Goal: Task Accomplishment & Management: Manage account settings

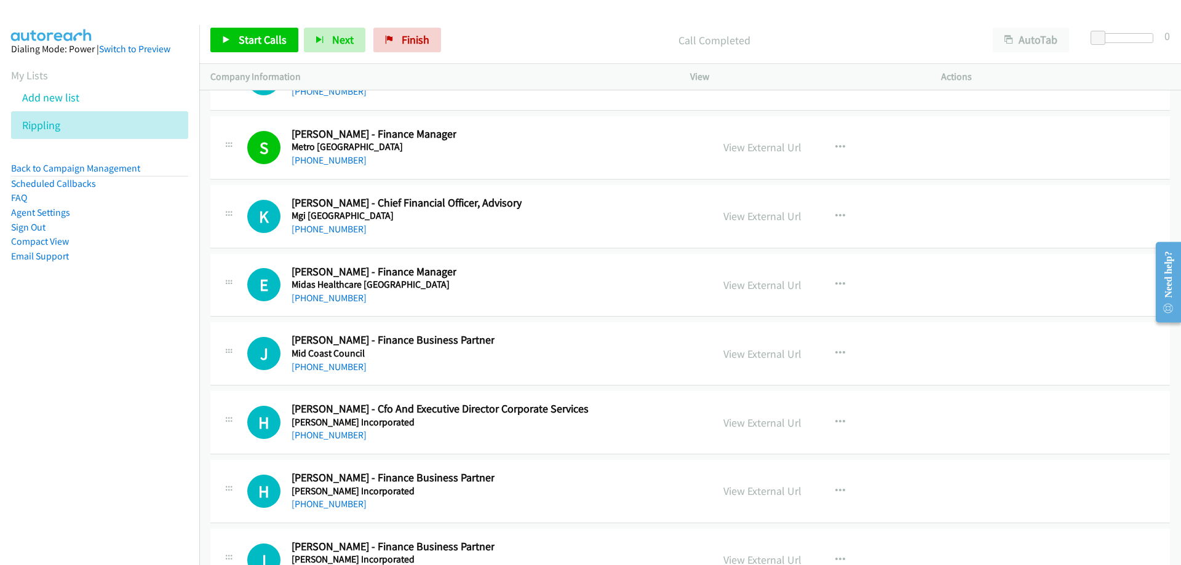
click at [90, 157] on aside "Dialing Mode: Power | Switch to Preview My Lists Add new list Rippling Back to …" at bounding box center [99, 172] width 199 height 294
click at [67, 126] on icon at bounding box center [67, 126] width 9 height 9
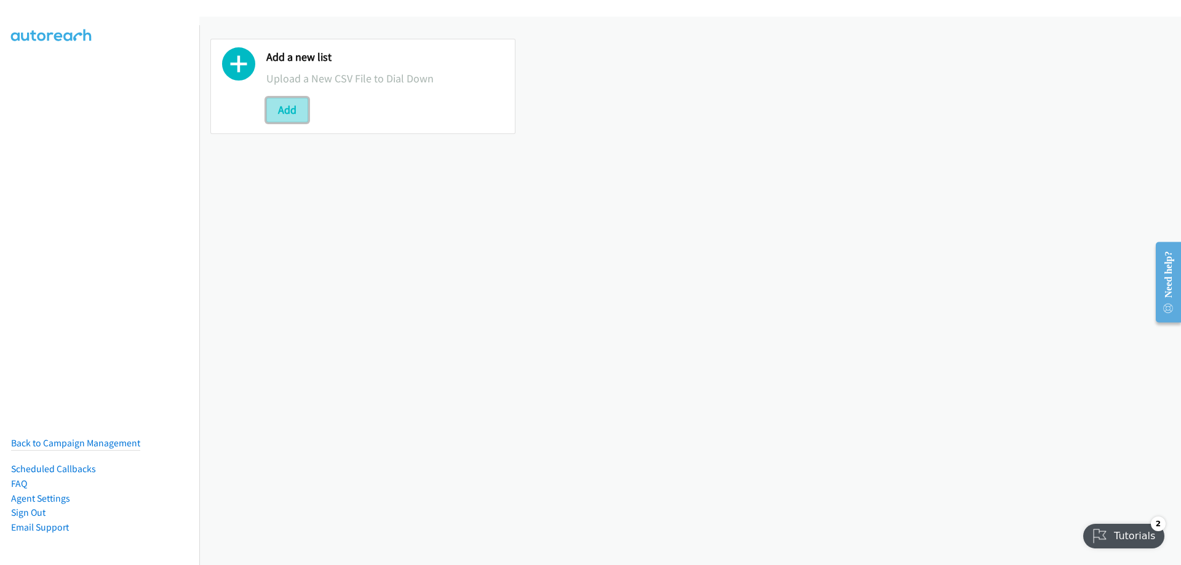
click at [288, 109] on button "Add" at bounding box center [287, 110] width 42 height 25
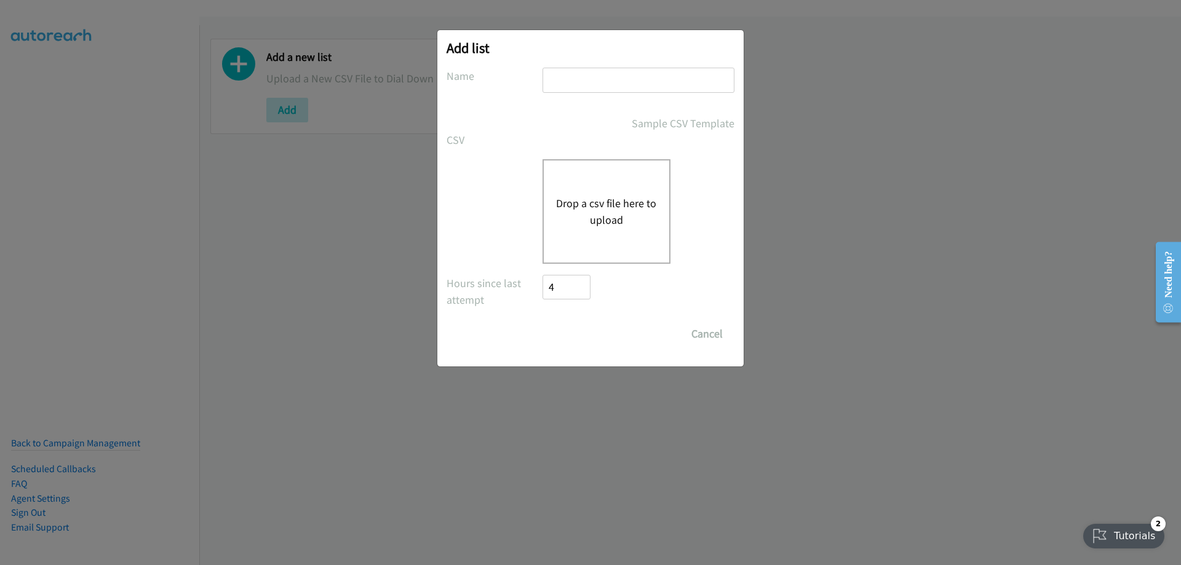
click at [604, 182] on div "Drop a csv file here to upload" at bounding box center [607, 211] width 128 height 105
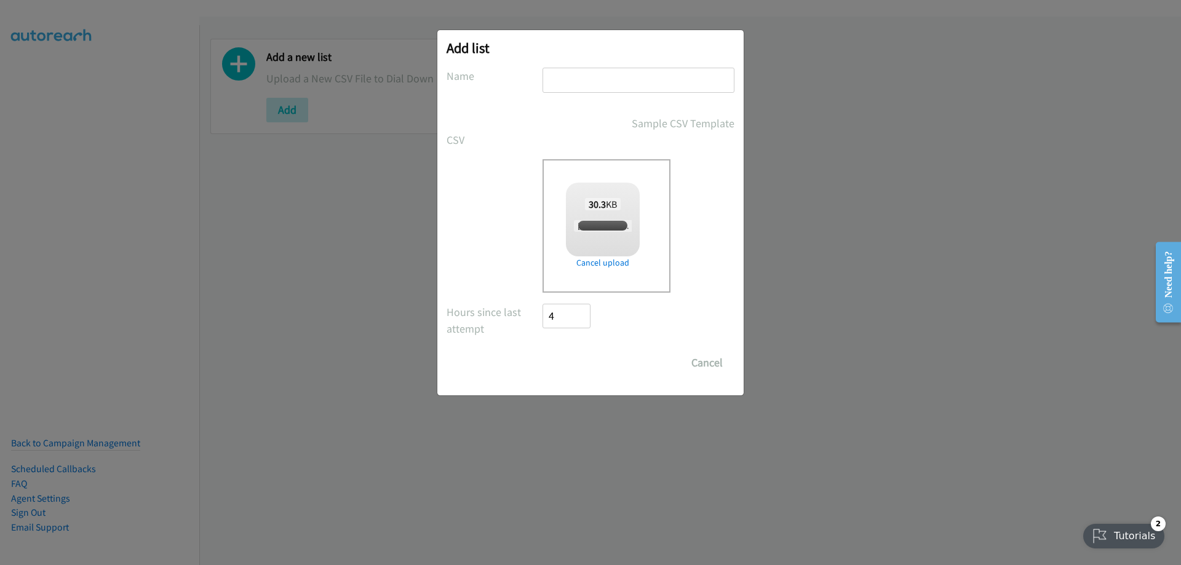
click at [580, 68] on input "text" at bounding box center [639, 80] width 192 height 25
checkbox input "true"
type input "Rippling"
click at [588, 365] on input "Save List" at bounding box center [575, 363] width 65 height 25
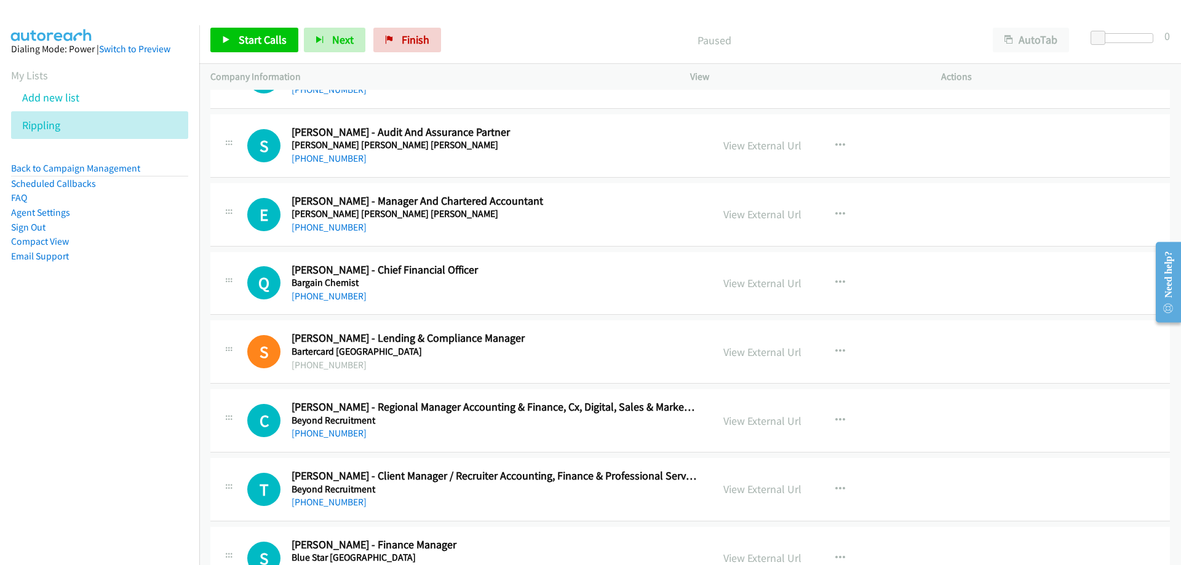
scroll to position [246, 0]
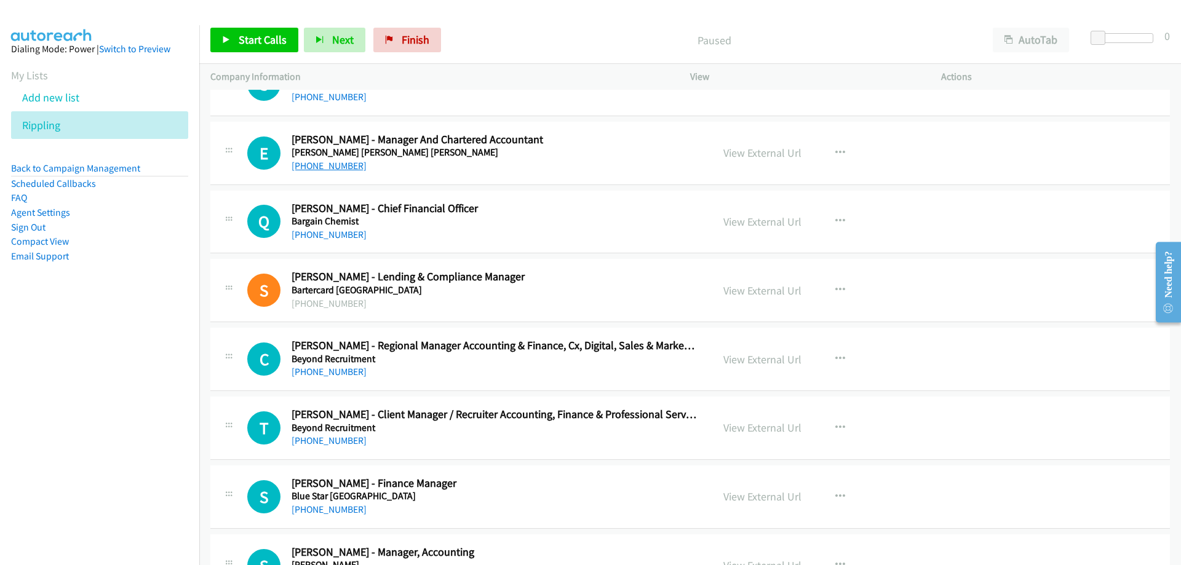
click at [301, 166] on link "+64 6 757 3155" at bounding box center [329, 166] width 75 height 12
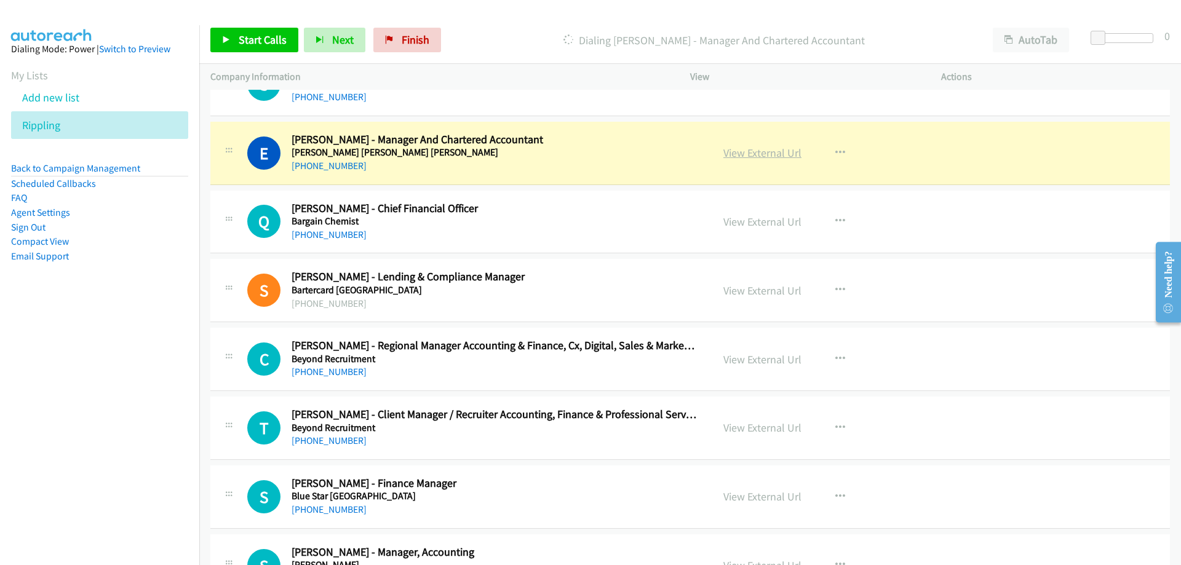
click at [726, 156] on link "View External Url" at bounding box center [763, 153] width 78 height 14
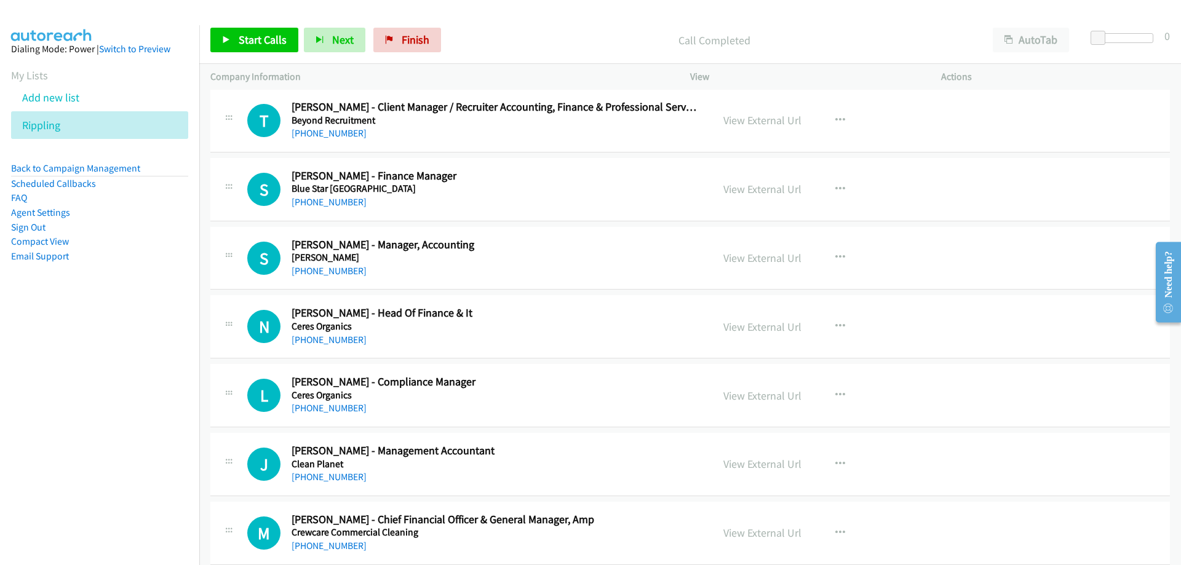
scroll to position [615, 0]
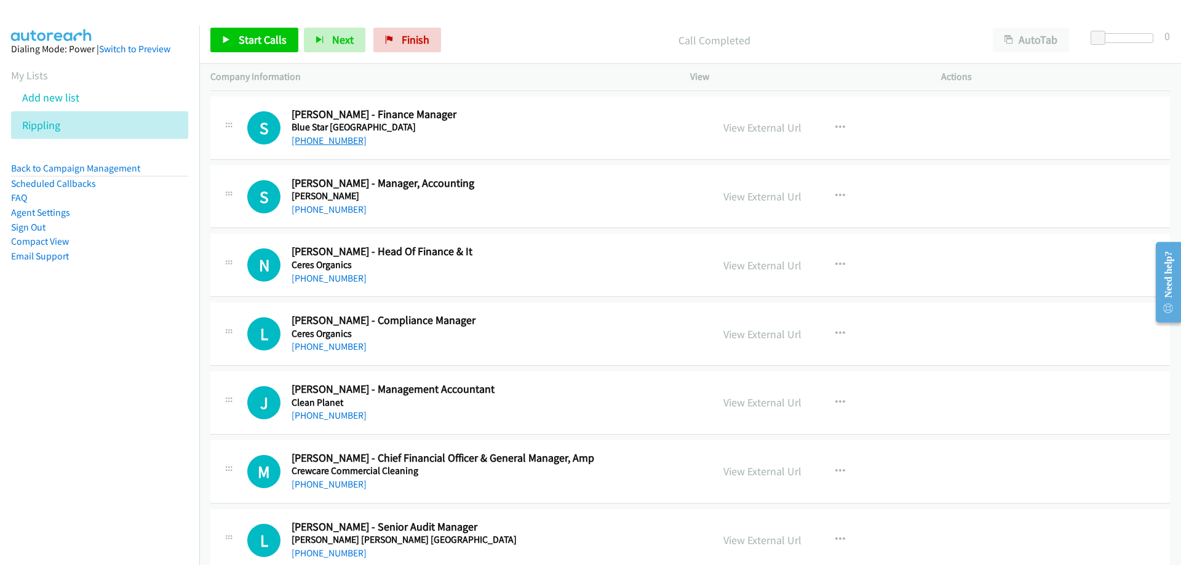
click at [325, 145] on link "+64 21 228 8384" at bounding box center [329, 141] width 75 height 12
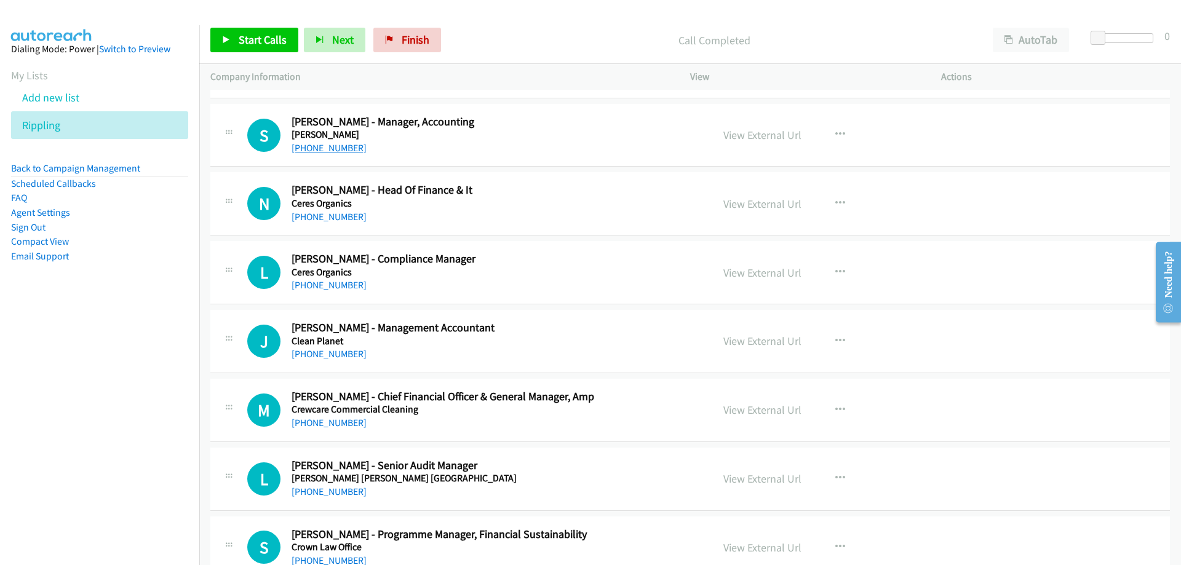
click at [333, 150] on link "+64 21 163 6601" at bounding box center [329, 148] width 75 height 12
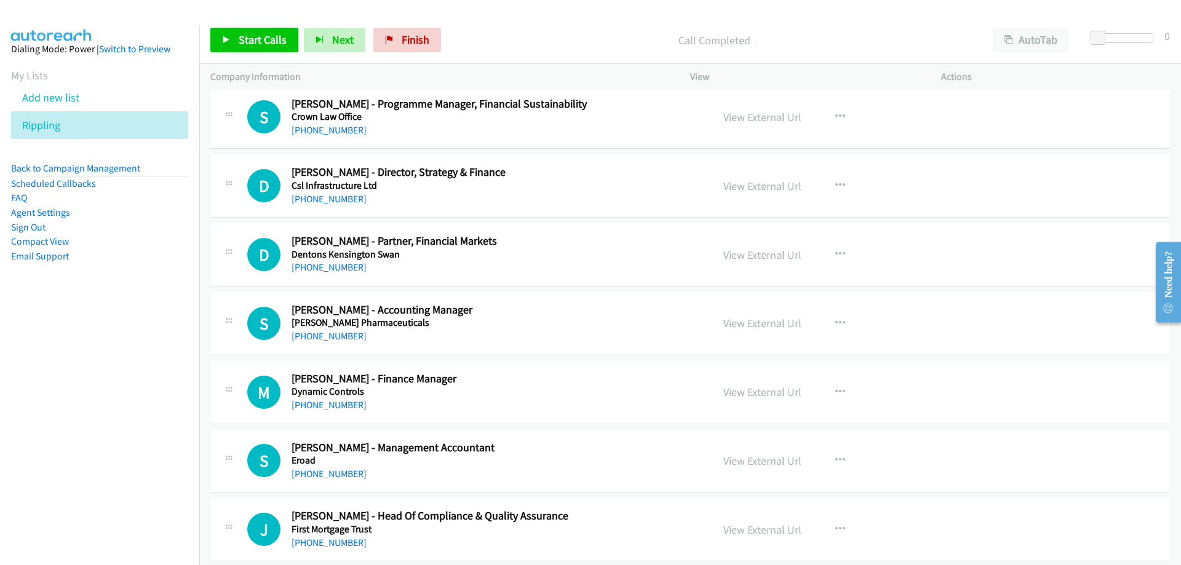
scroll to position [1169, 0]
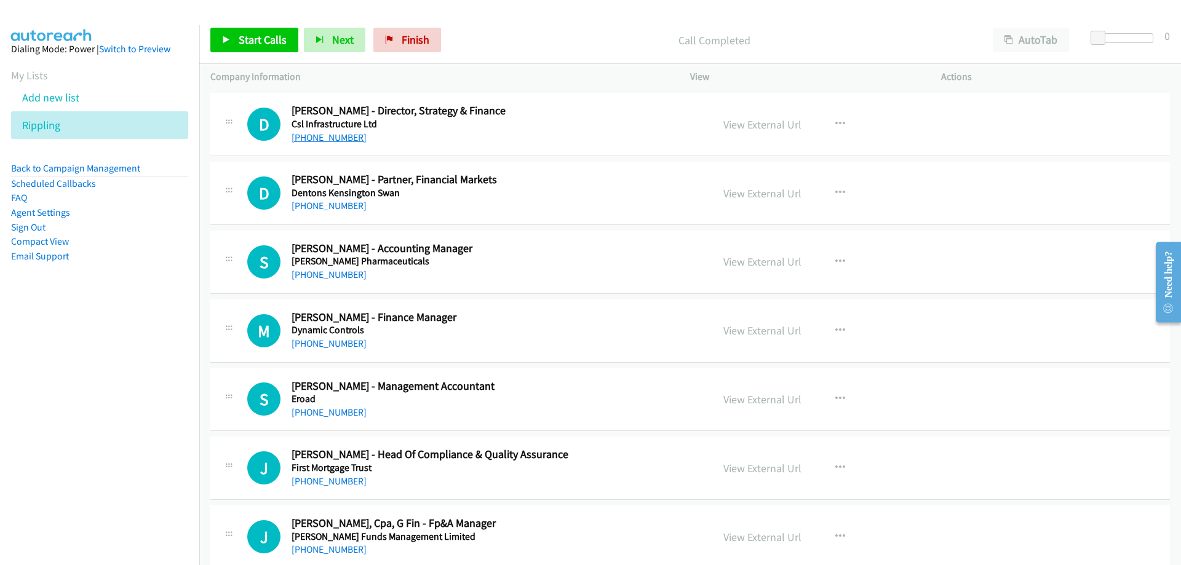
click at [300, 134] on link "+64 27 556 6179" at bounding box center [329, 138] width 75 height 12
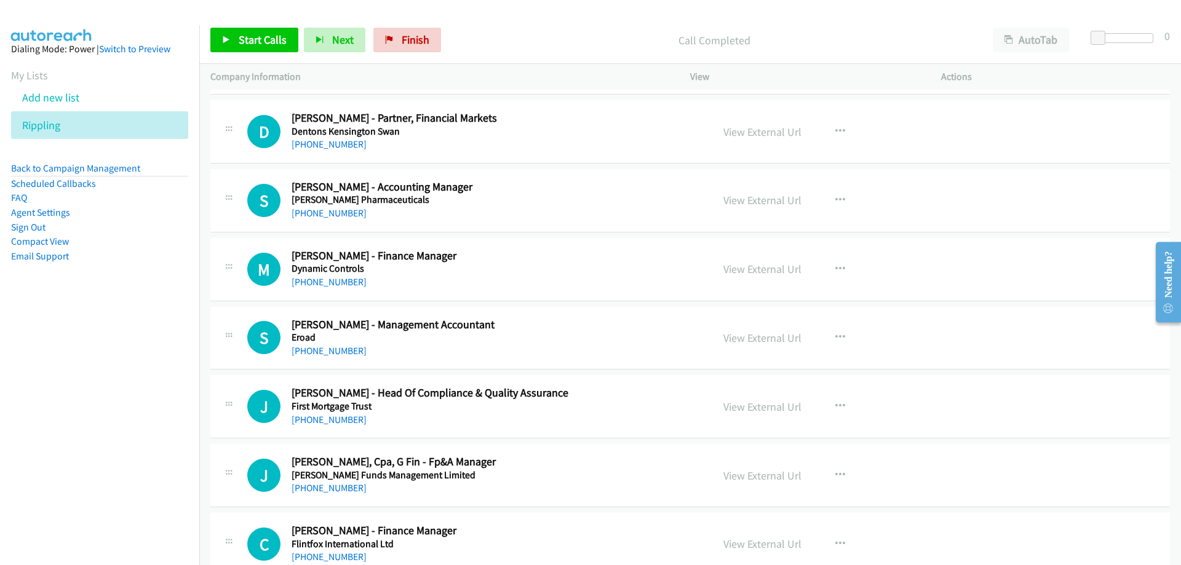
scroll to position [1292, 0]
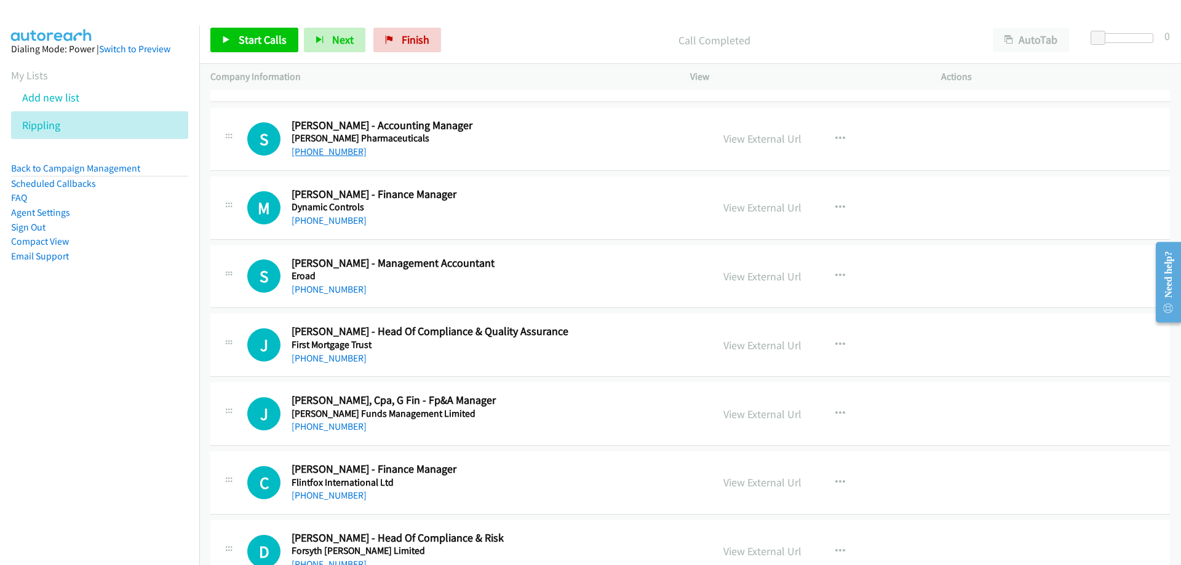
click at [335, 152] on link "+64 9 914 0761" at bounding box center [329, 152] width 75 height 12
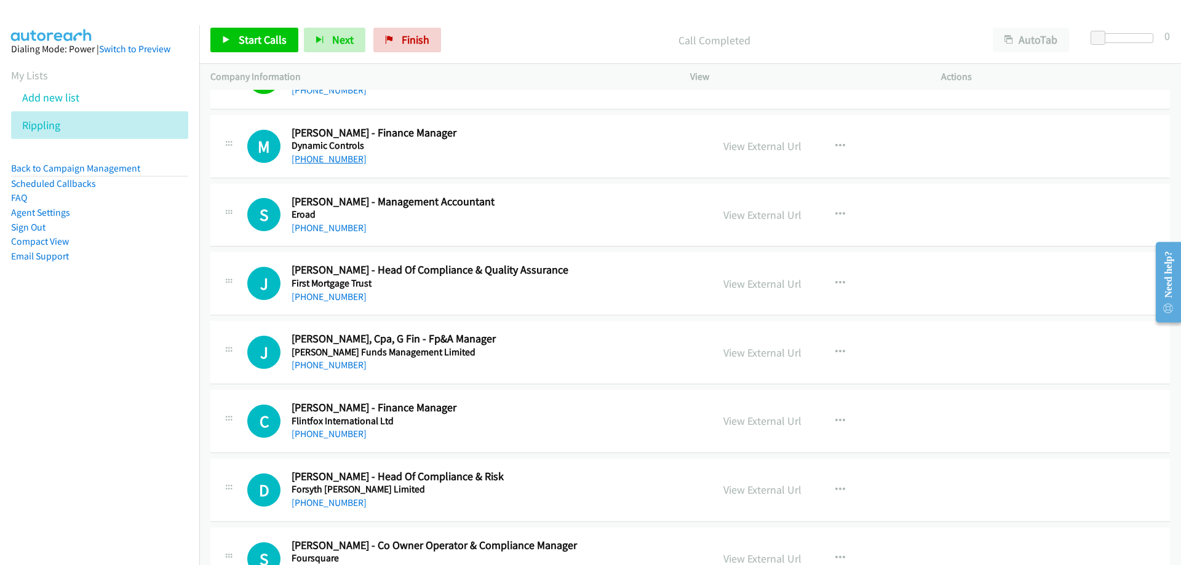
click at [328, 159] on link "+64 3 962 2519" at bounding box center [329, 159] width 75 height 12
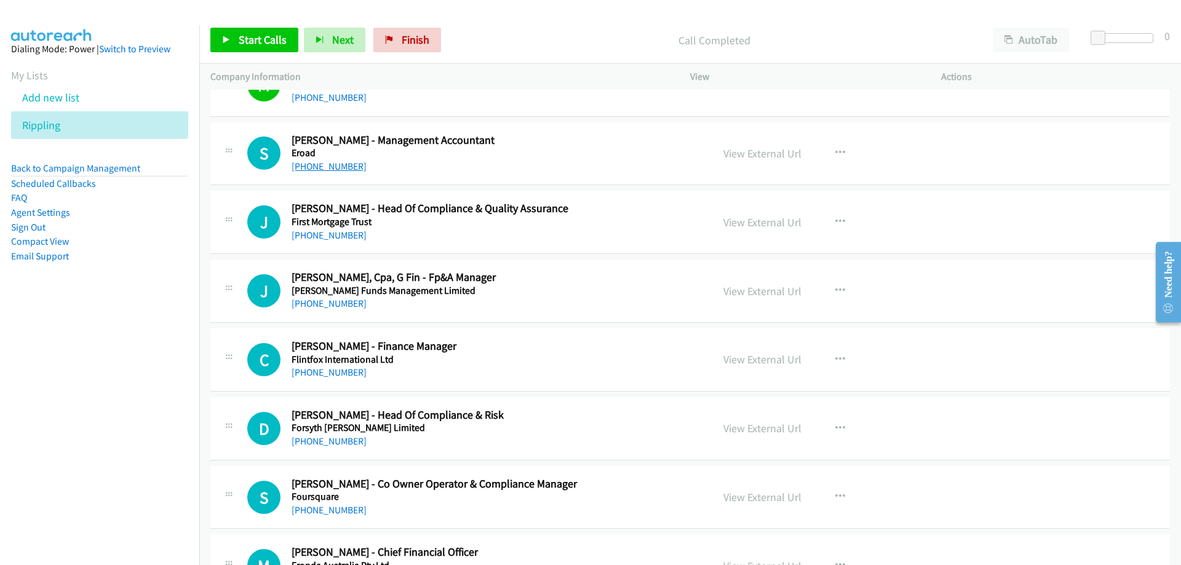
click at [300, 170] on link "+64 21 885 779" at bounding box center [329, 167] width 75 height 12
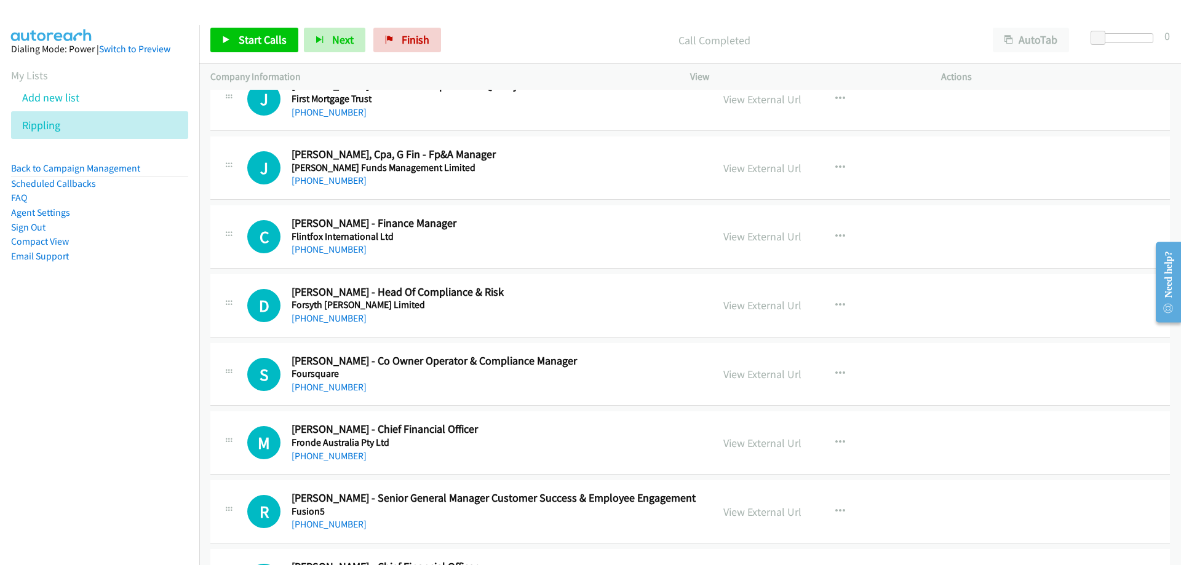
scroll to position [1600, 0]
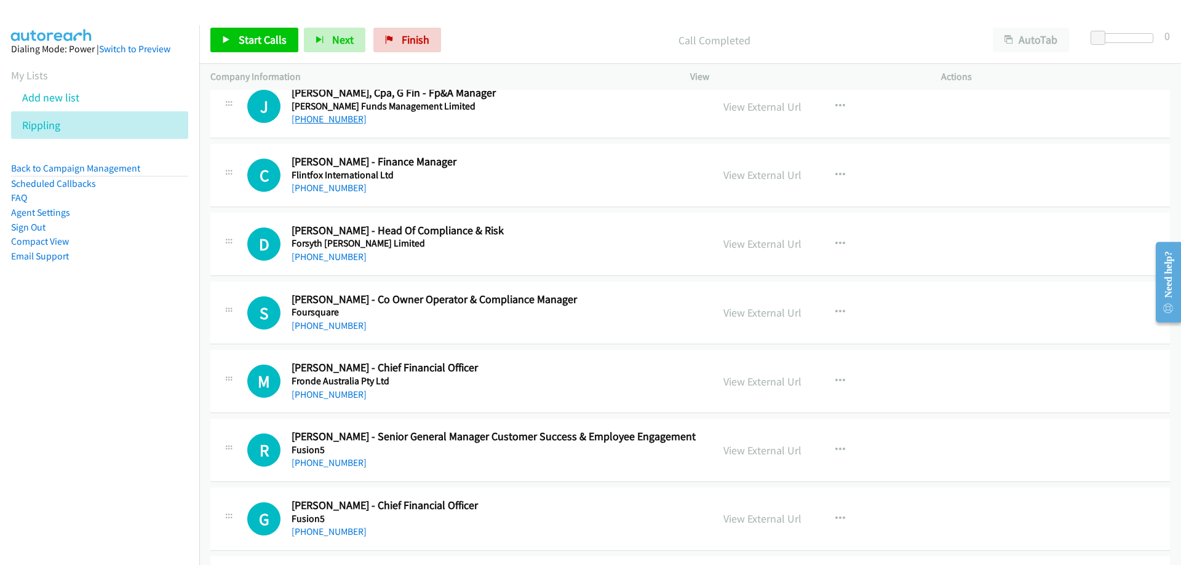
click at [329, 124] on link "+64 21 180 0035" at bounding box center [329, 119] width 75 height 12
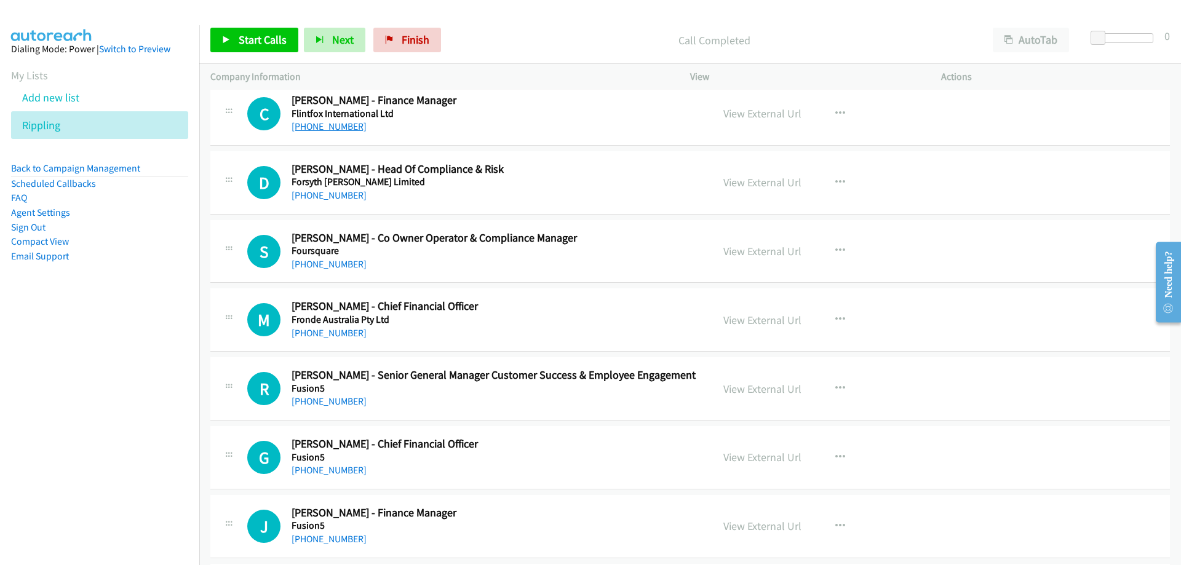
click at [334, 127] on link "+64 9 477 0878" at bounding box center [329, 127] width 75 height 12
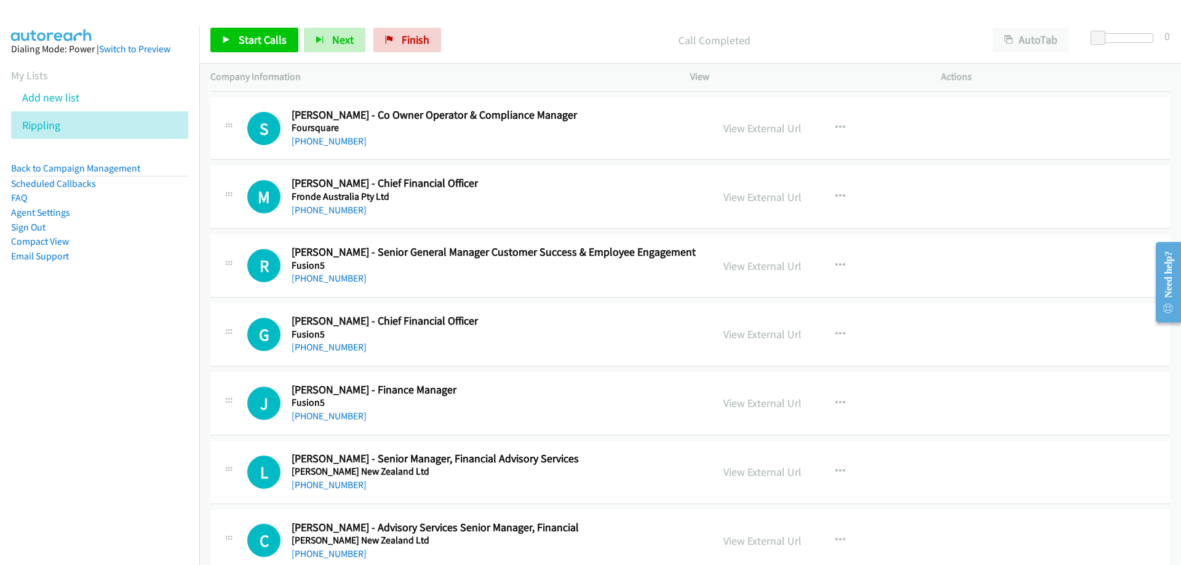
scroll to position [1846, 0]
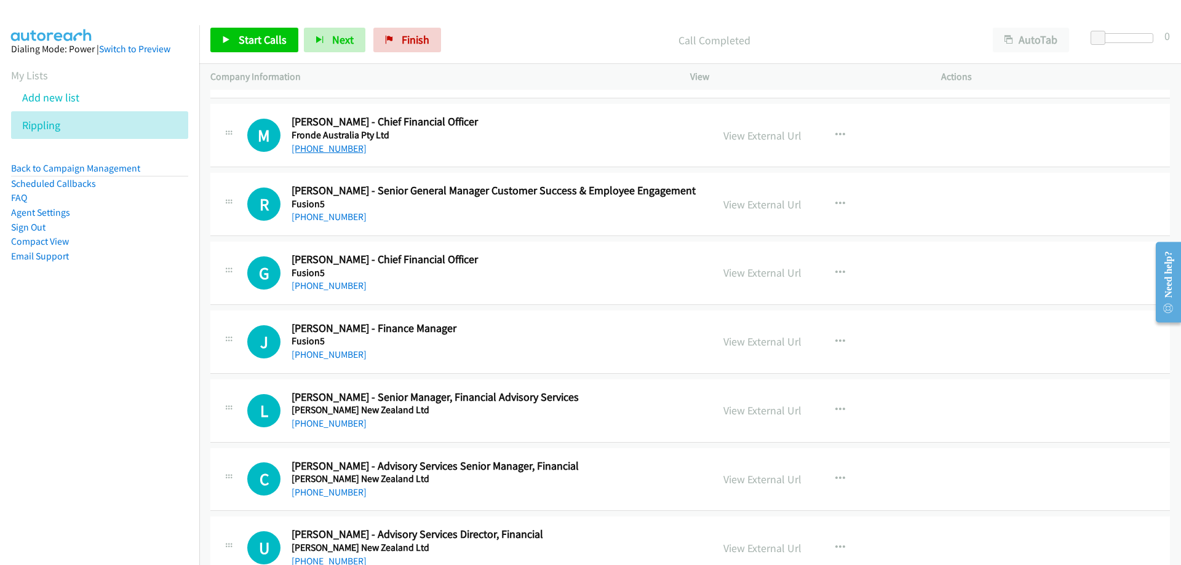
click at [327, 143] on link "+64 274 488 051" at bounding box center [329, 149] width 75 height 12
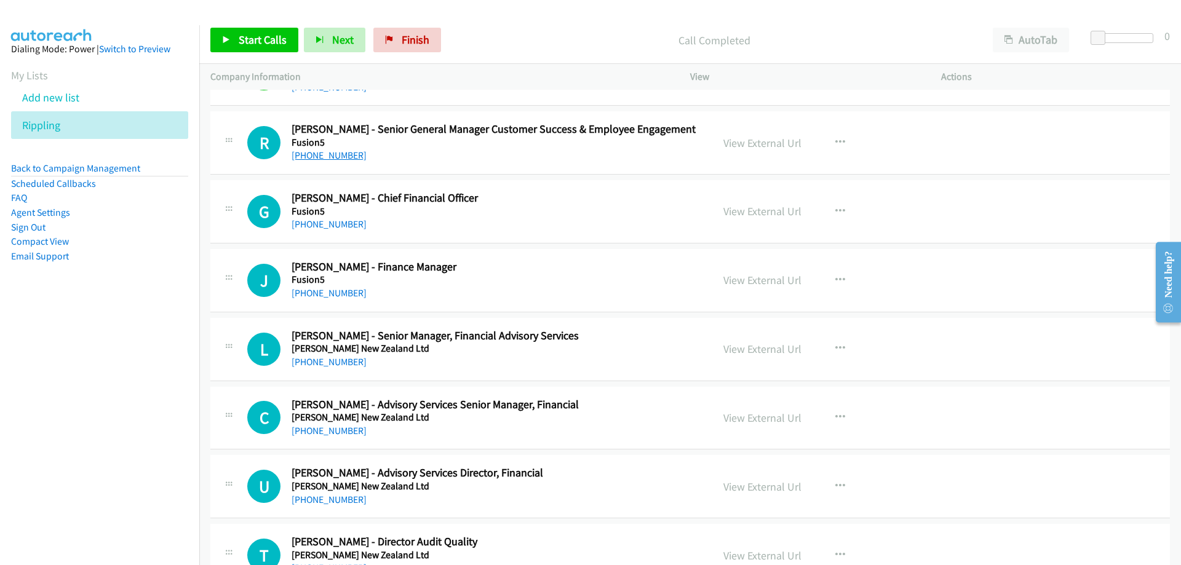
click at [298, 159] on link "+64 21 790 172" at bounding box center [329, 156] width 75 height 12
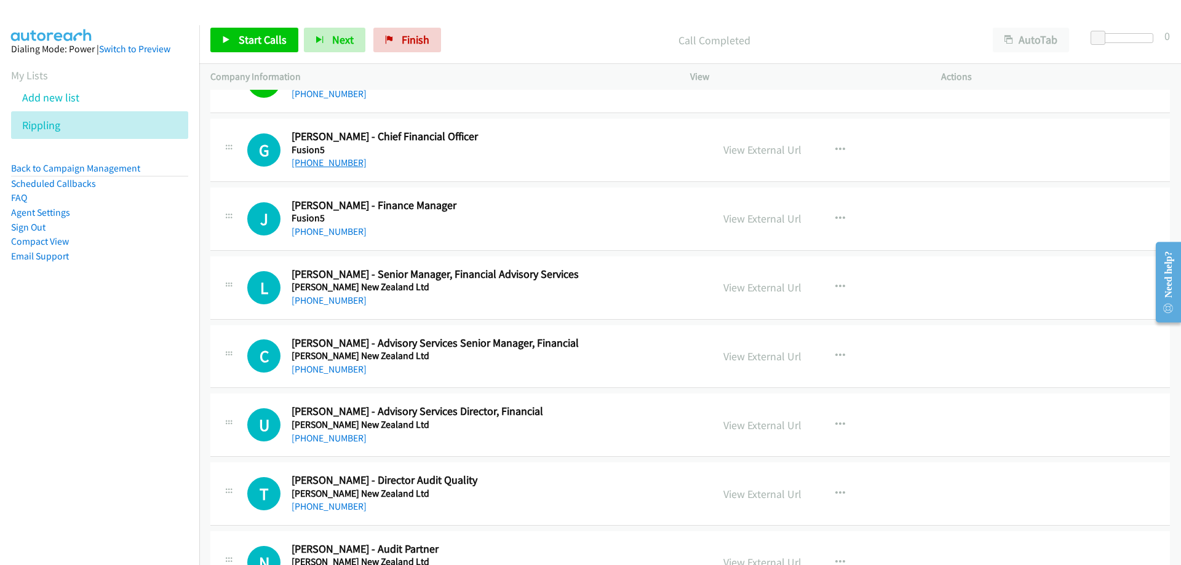
click at [330, 164] on link "+64 9 307 5399" at bounding box center [329, 163] width 75 height 12
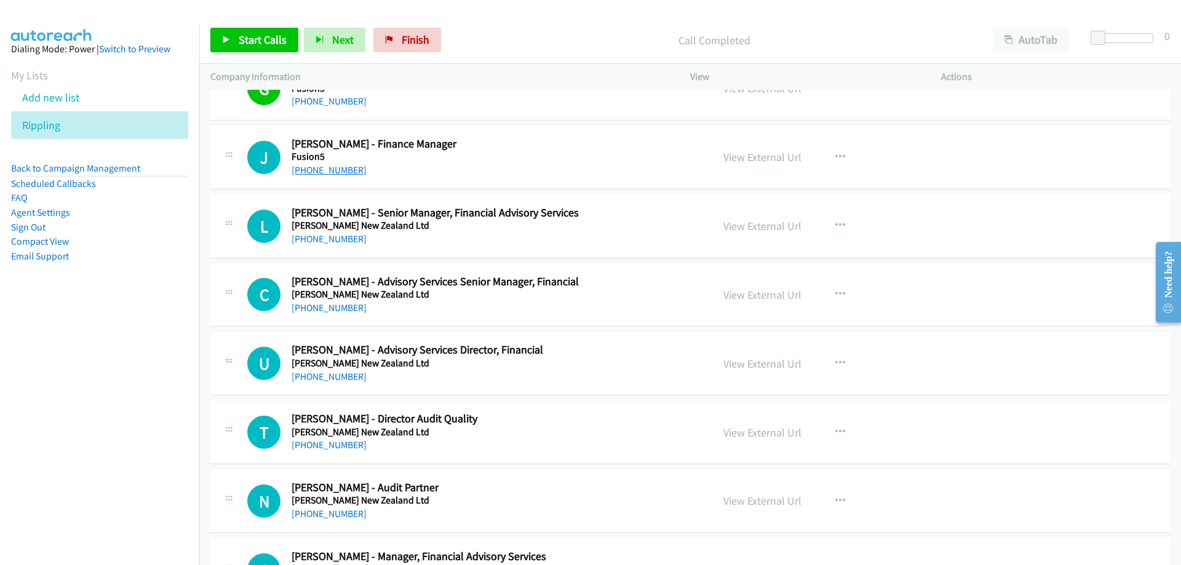
click at [332, 170] on link "+64 4 473 4552" at bounding box center [329, 170] width 75 height 12
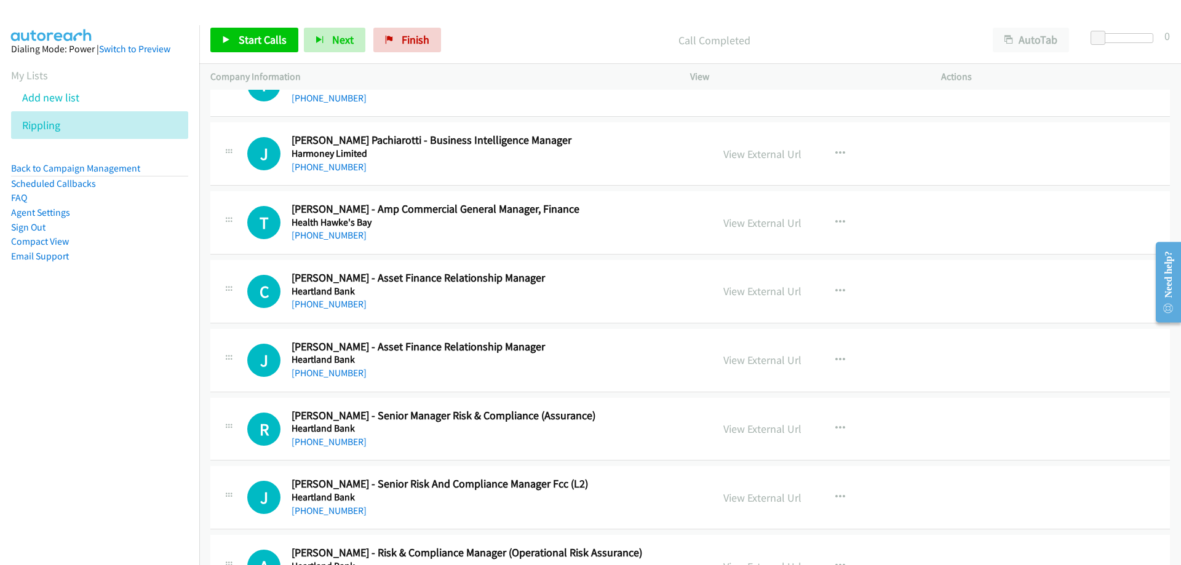
scroll to position [2646, 0]
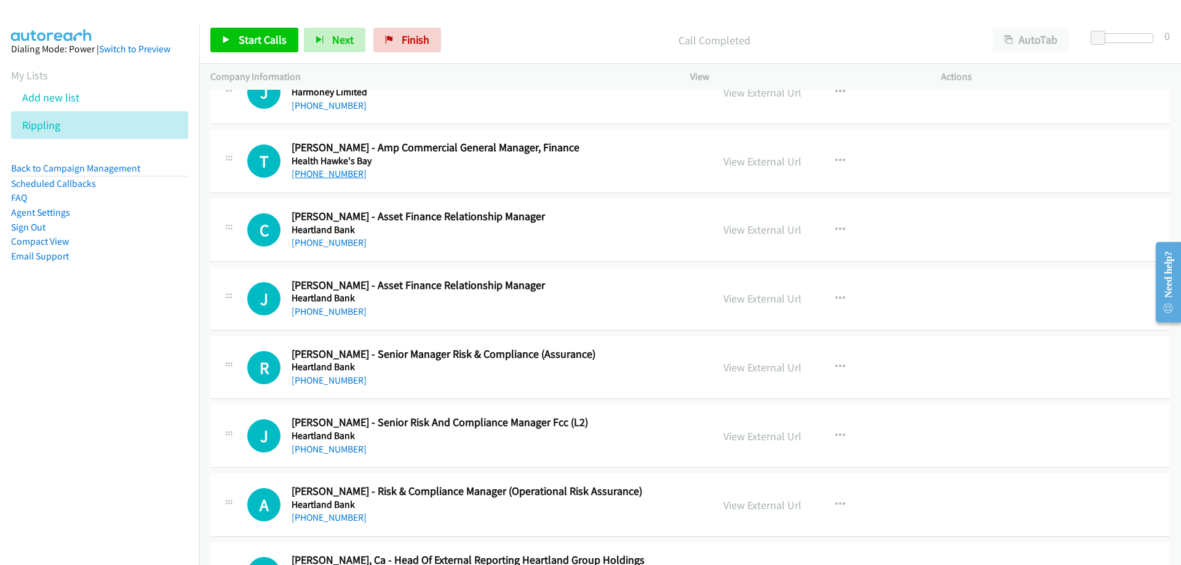
click at [318, 178] on link "+64 27 299 6352" at bounding box center [329, 174] width 75 height 12
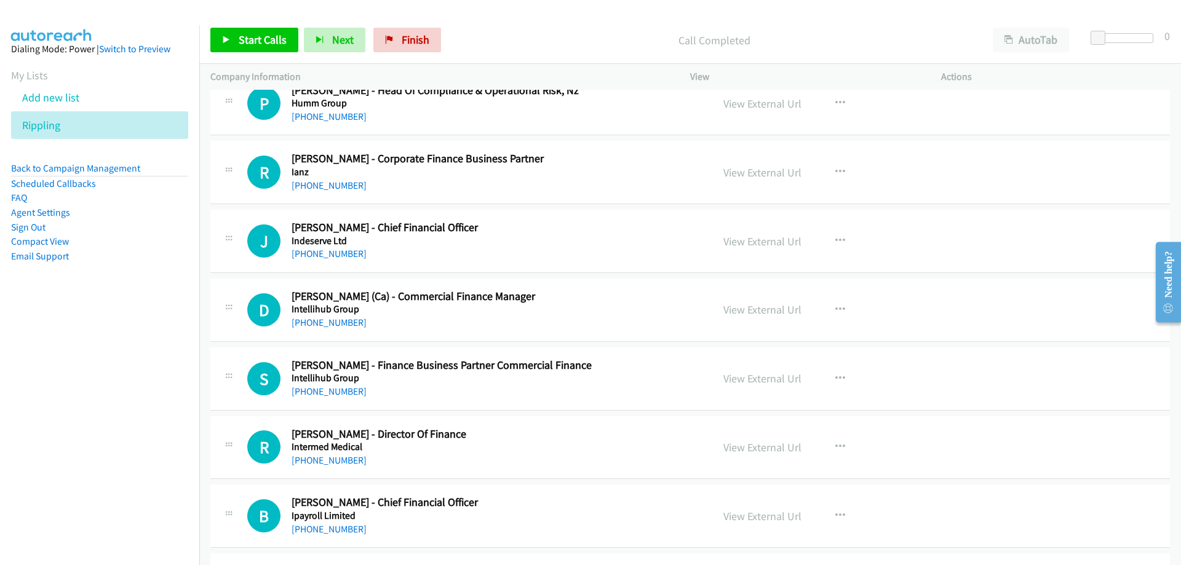
scroll to position [3384, 0]
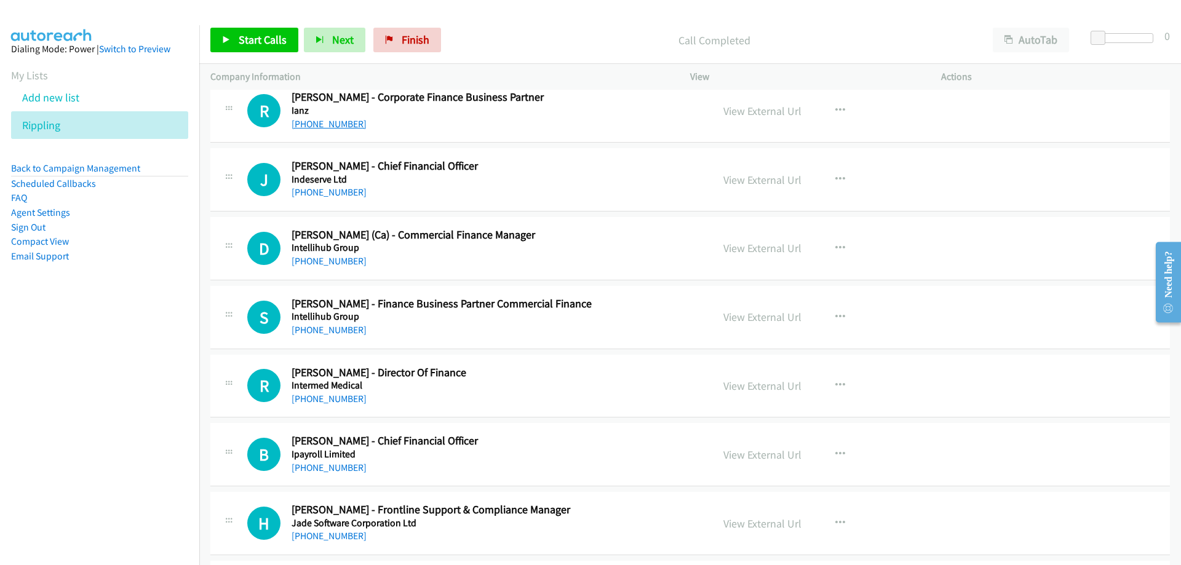
click at [341, 119] on link "+64 27 522 9374" at bounding box center [329, 124] width 75 height 12
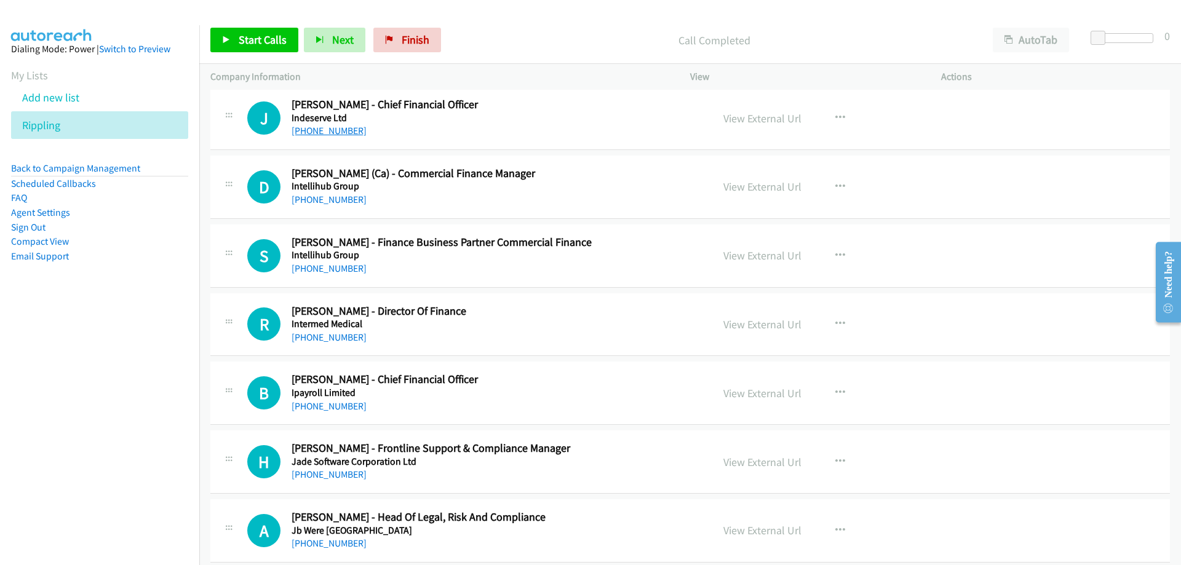
click at [335, 132] on link "+64 27 569 9338" at bounding box center [329, 131] width 75 height 12
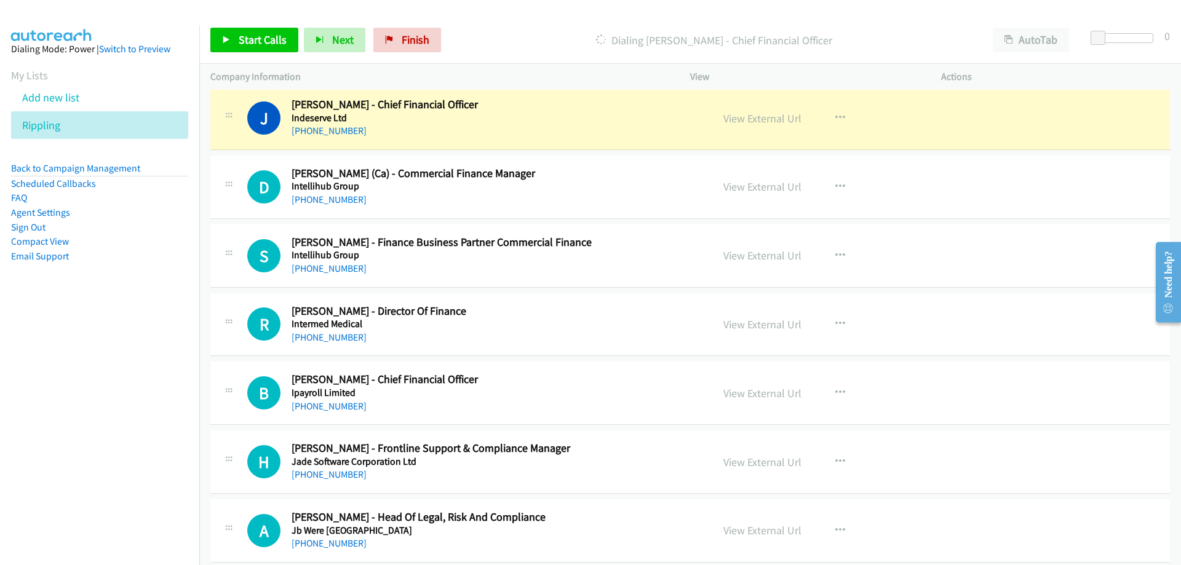
scroll to position [3507, 0]
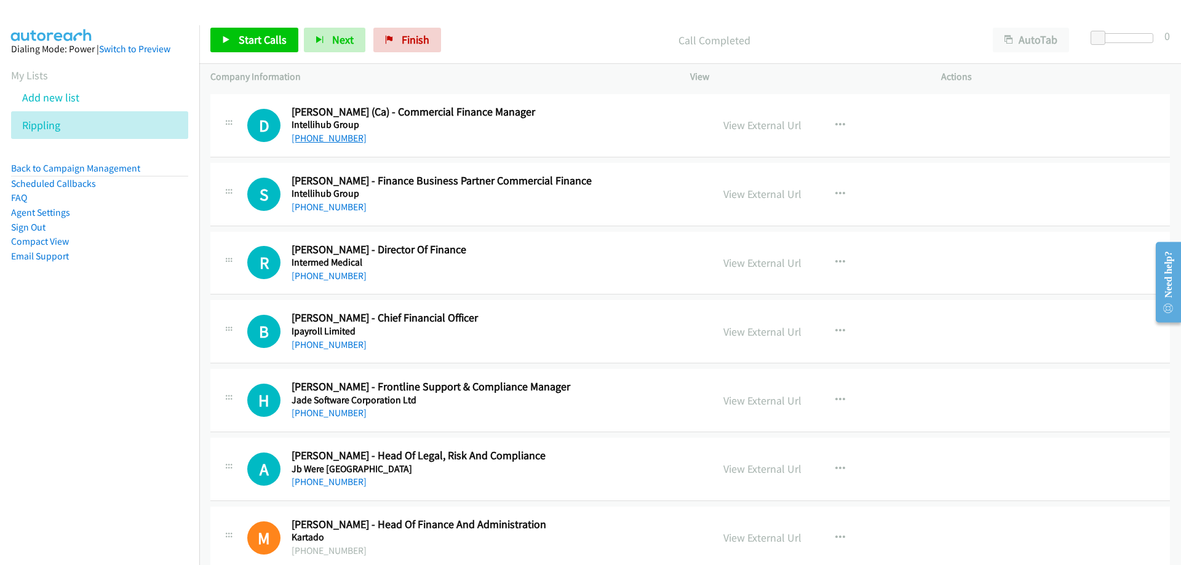
click at [346, 137] on link "+64 210 234 5584" at bounding box center [329, 138] width 75 height 12
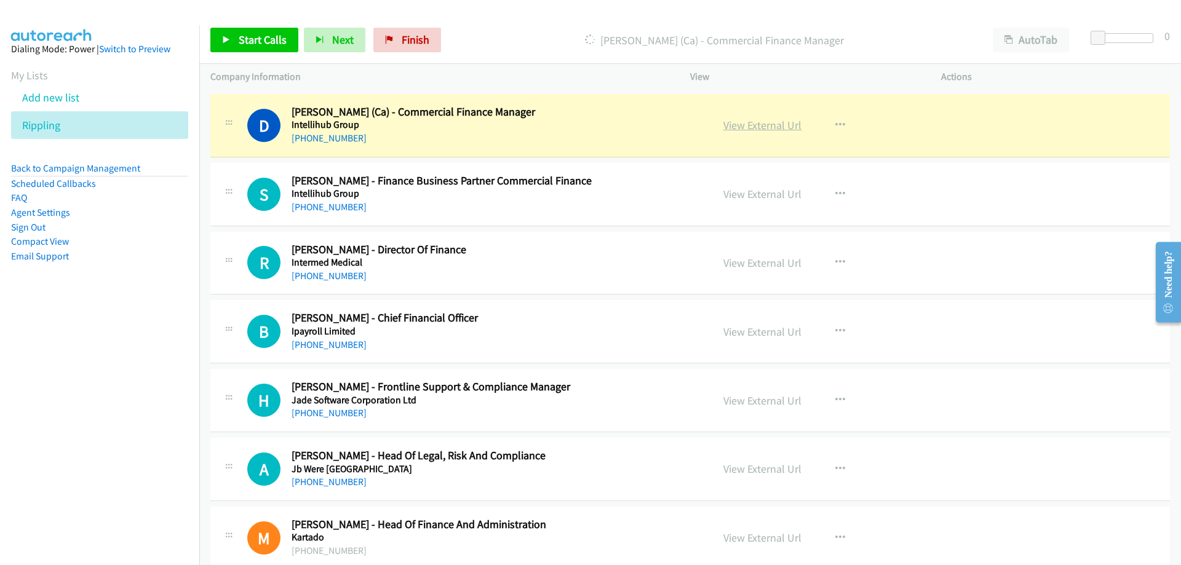
click at [724, 127] on link "View External Url" at bounding box center [763, 125] width 78 height 14
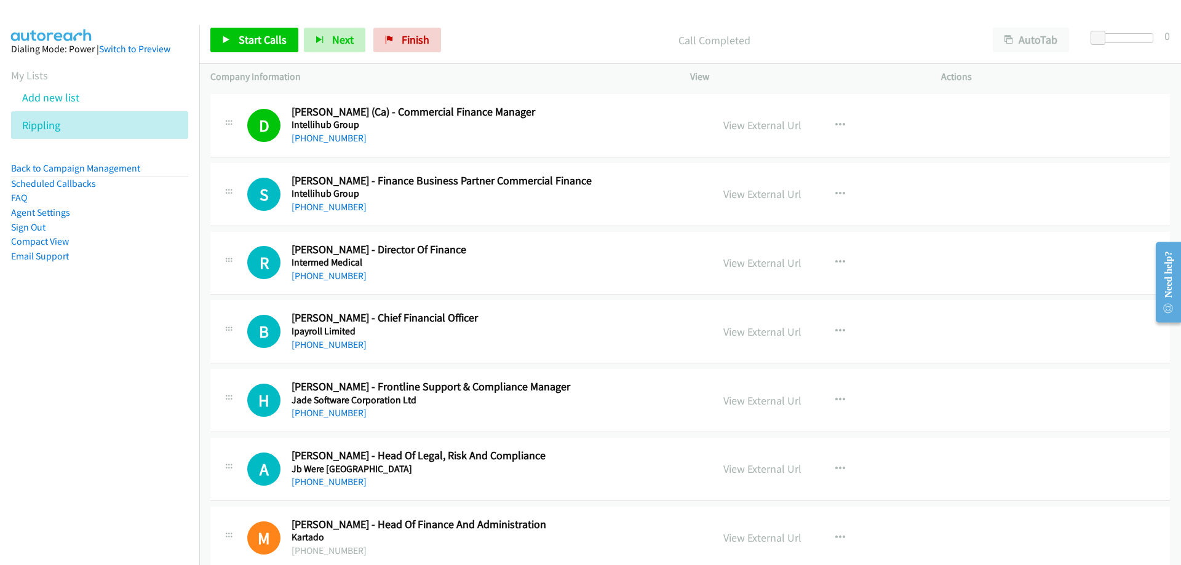
scroll to position [3569, 0]
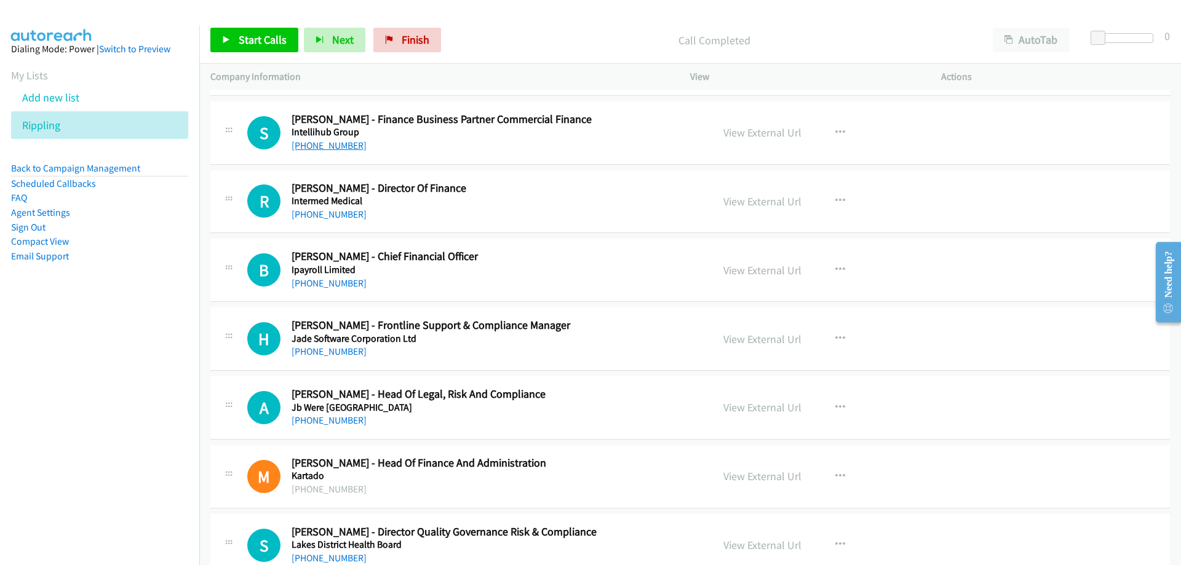
click at [343, 147] on link "+64 27 839 8479" at bounding box center [329, 146] width 75 height 12
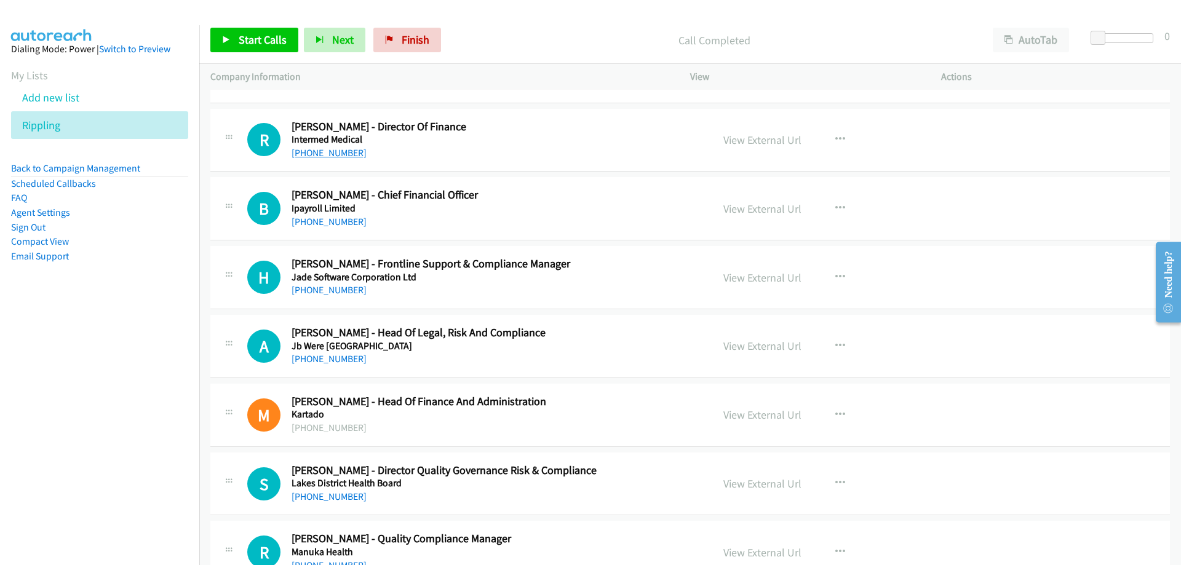
click at [324, 154] on link "+64 21 496 990" at bounding box center [329, 153] width 75 height 12
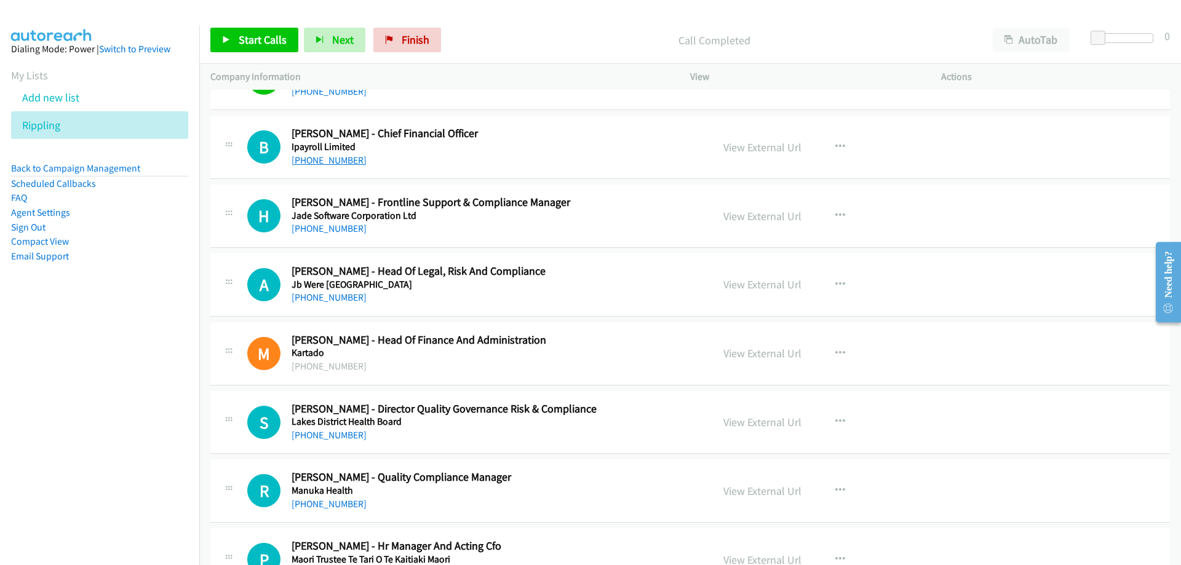
click at [324, 159] on link "+64 21 246 8893" at bounding box center [329, 160] width 75 height 12
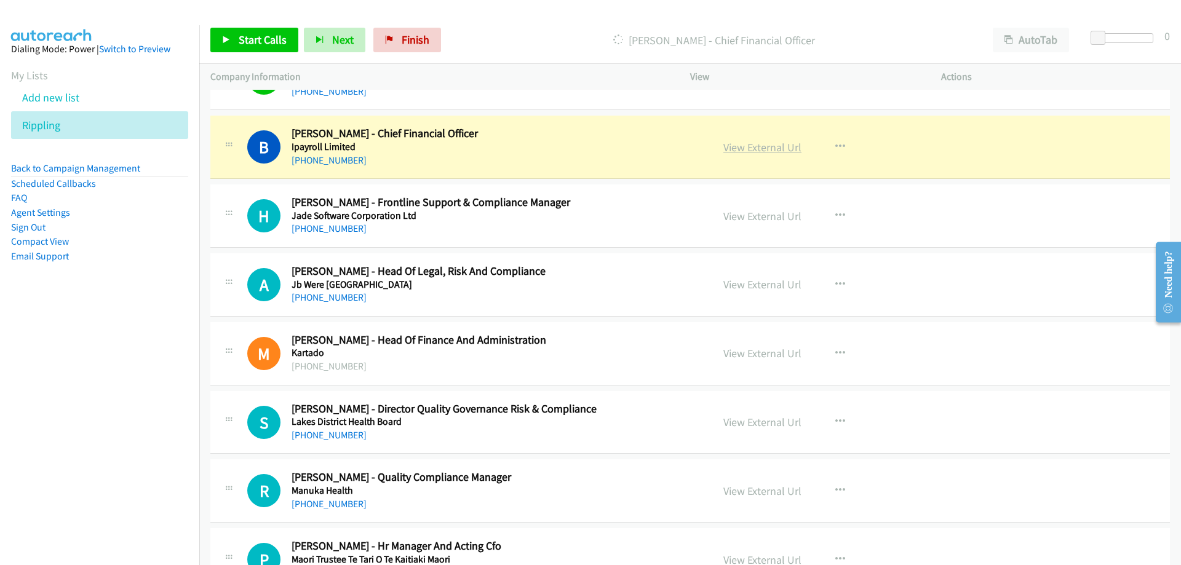
click at [746, 142] on link "View External Url" at bounding box center [763, 147] width 78 height 14
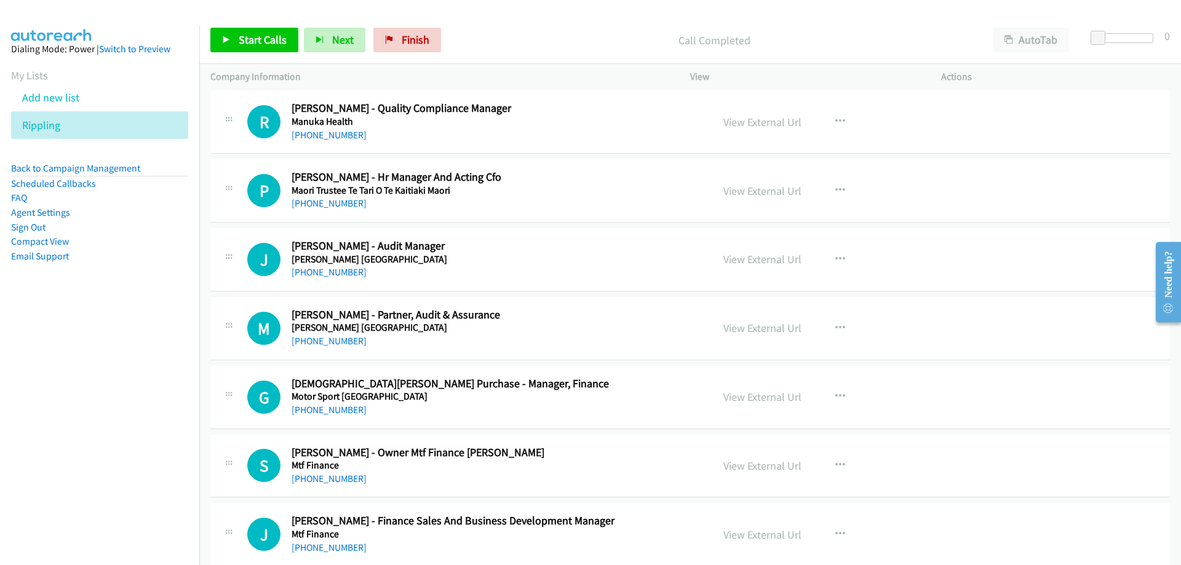
scroll to position [4122, 0]
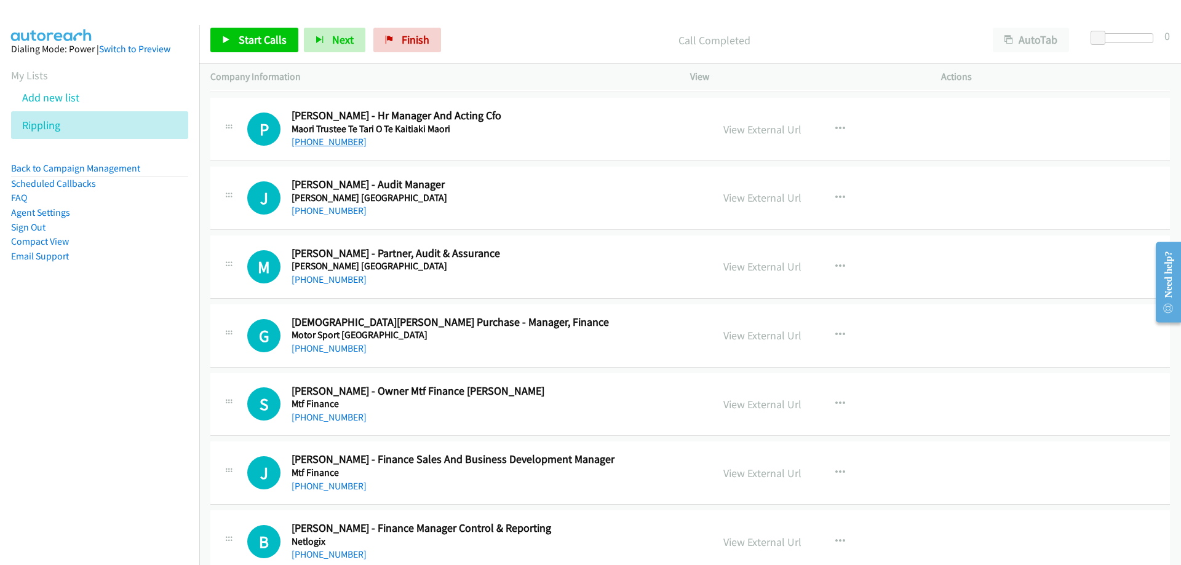
click at [337, 147] on link "+64 21 190 4844" at bounding box center [329, 142] width 75 height 12
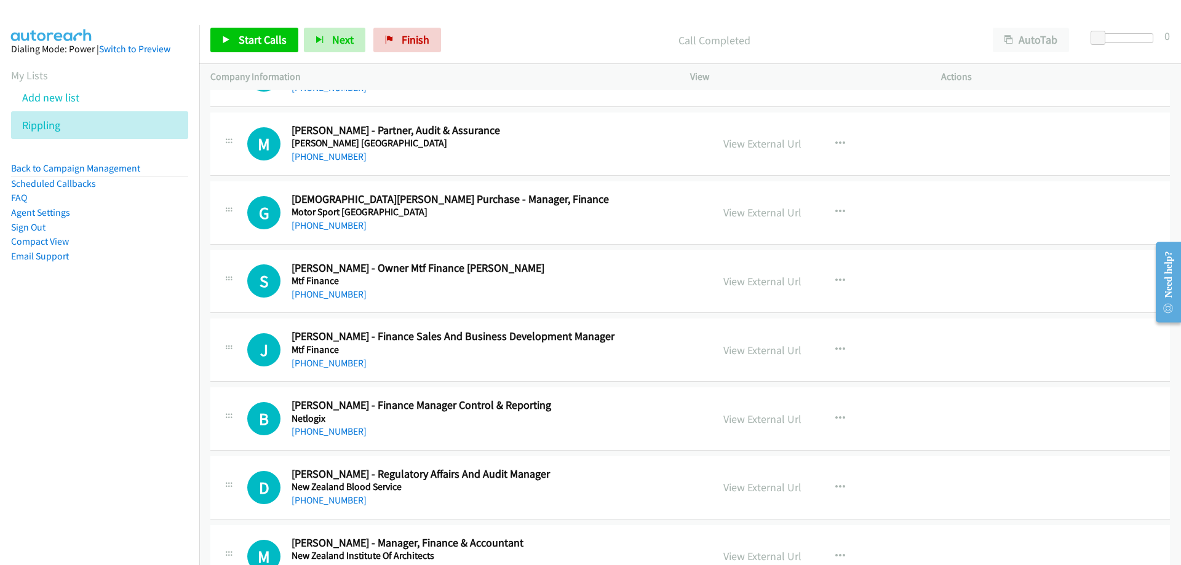
scroll to position [4307, 0]
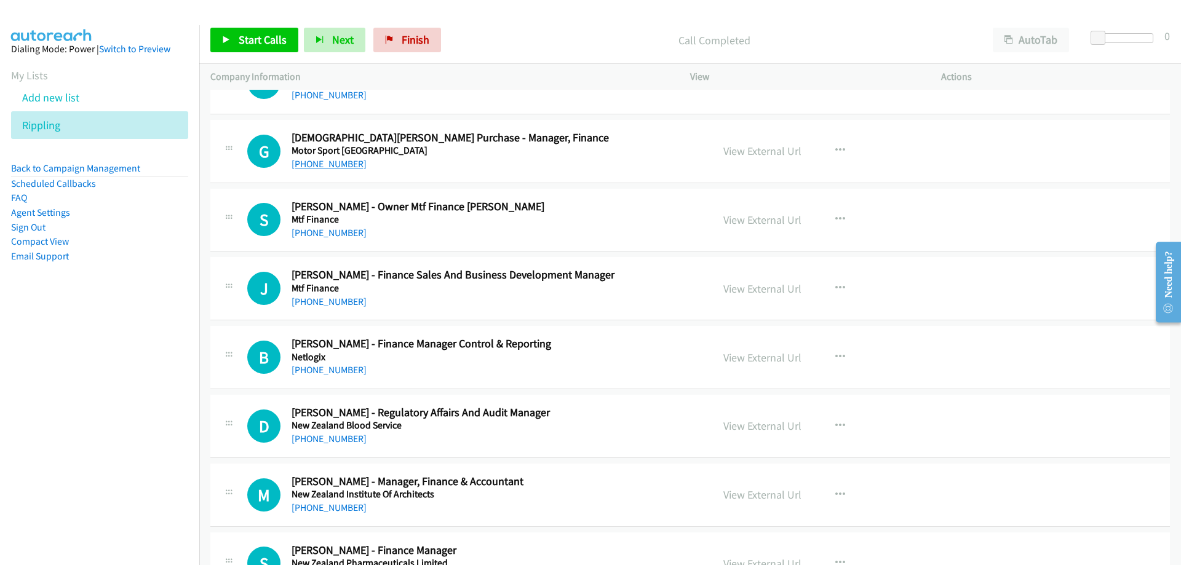
click at [308, 166] on link "+64 4 801 9559" at bounding box center [329, 164] width 75 height 12
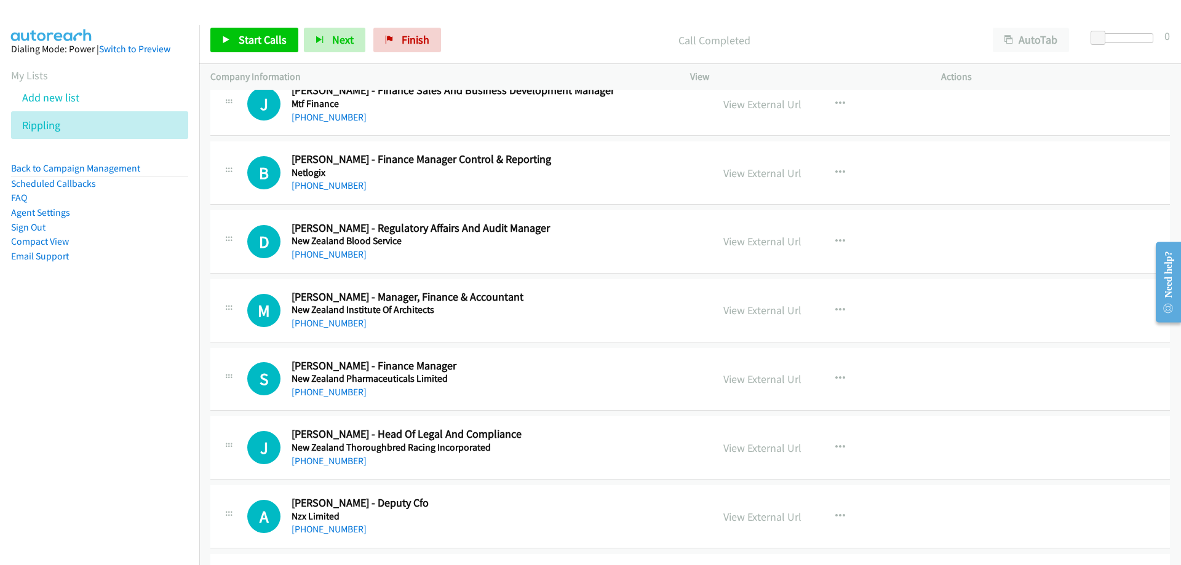
scroll to position [4553, 0]
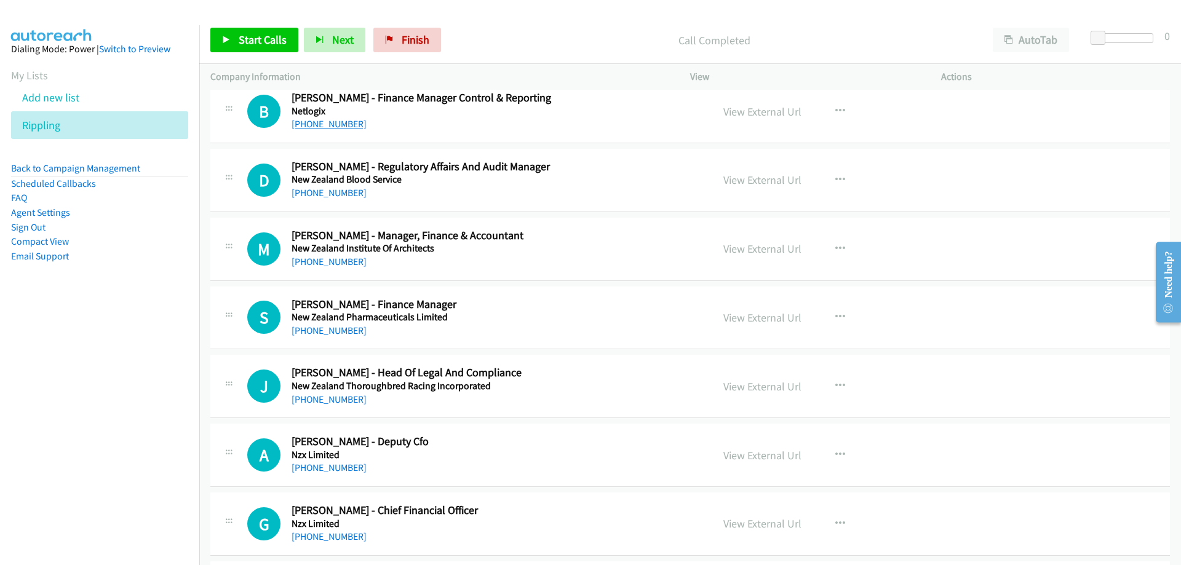
click at [337, 127] on link "+64 27 700 7516" at bounding box center [329, 124] width 75 height 12
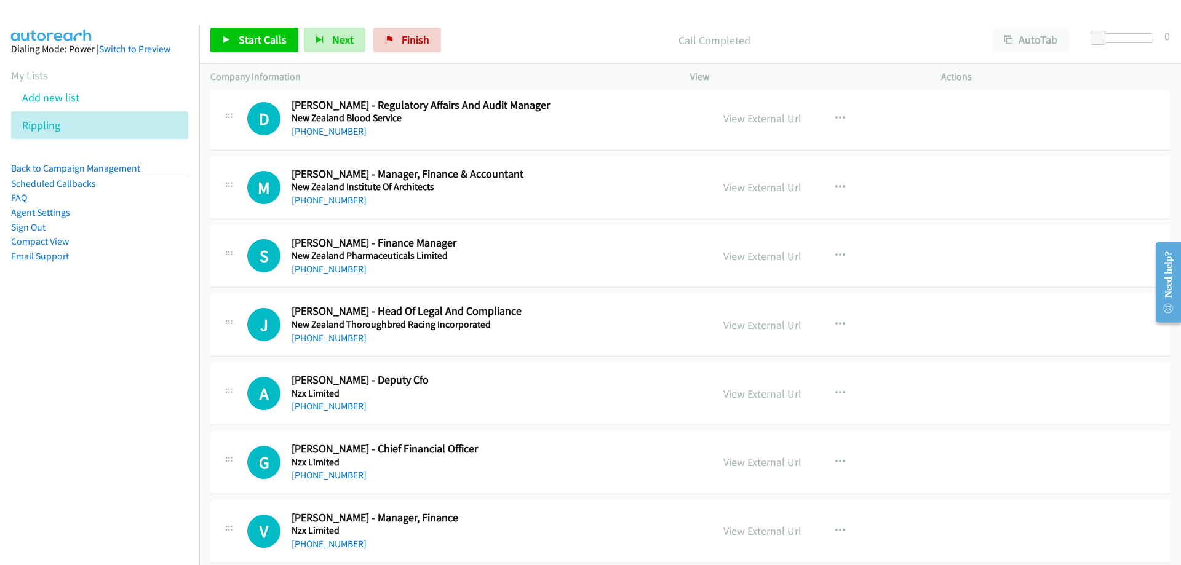
scroll to position [4676, 0]
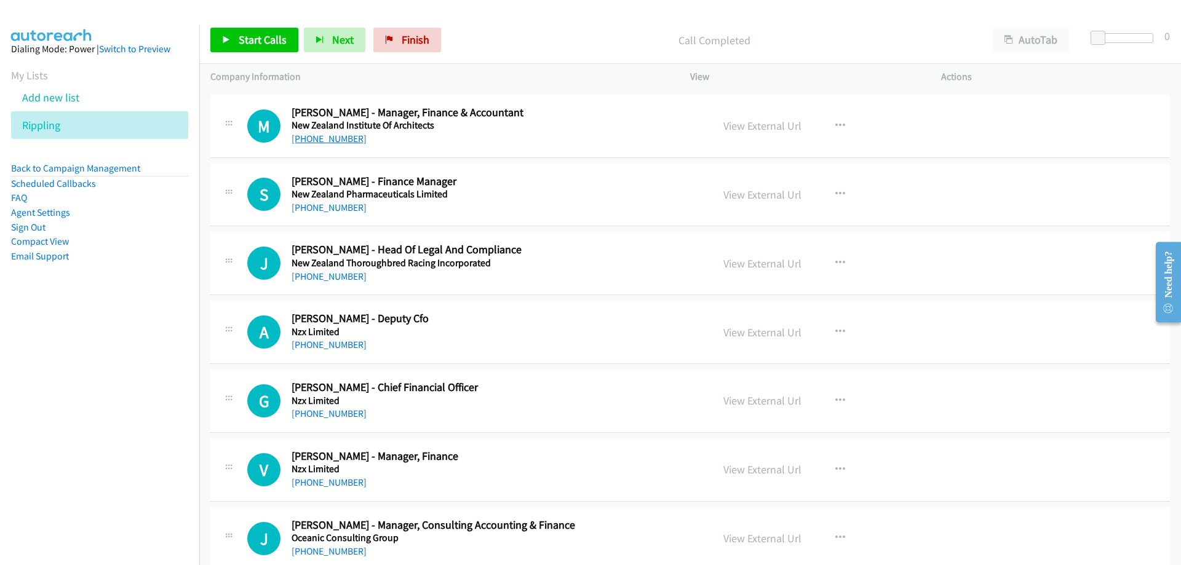
click at [308, 140] on link "+64 27 707 2566" at bounding box center [329, 139] width 75 height 12
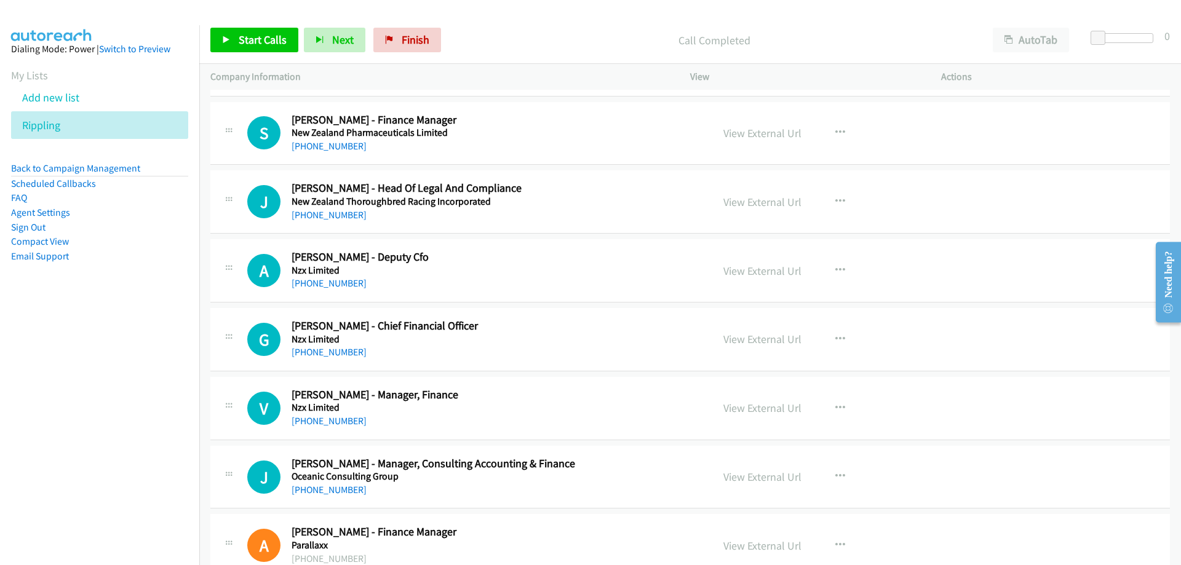
click at [317, 137] on h5 "New Zealand Pharmaceuticals Limited" at bounding box center [494, 133] width 405 height 12
click at [320, 142] on link "+64 27 329 2752" at bounding box center [329, 146] width 75 height 12
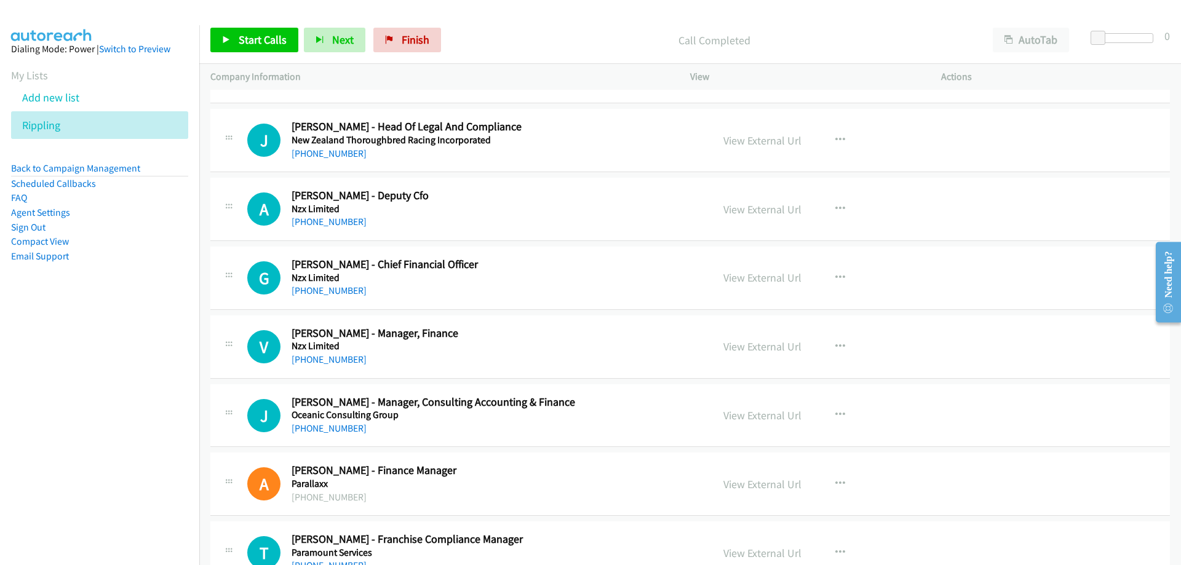
scroll to position [4861, 0]
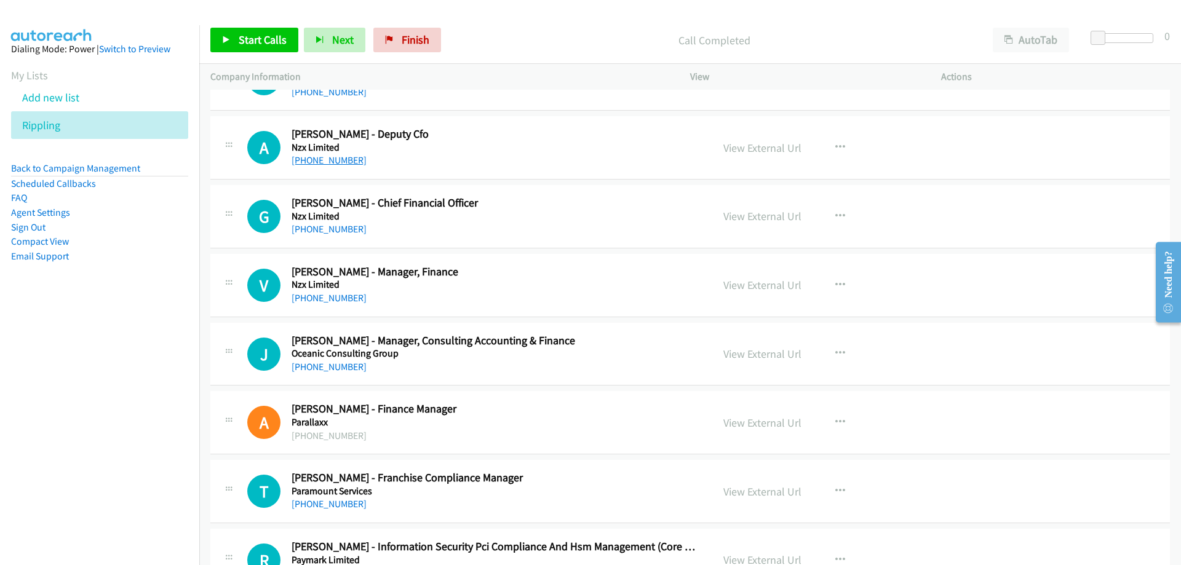
click at [326, 160] on link "+64 27 696 3705" at bounding box center [329, 160] width 75 height 12
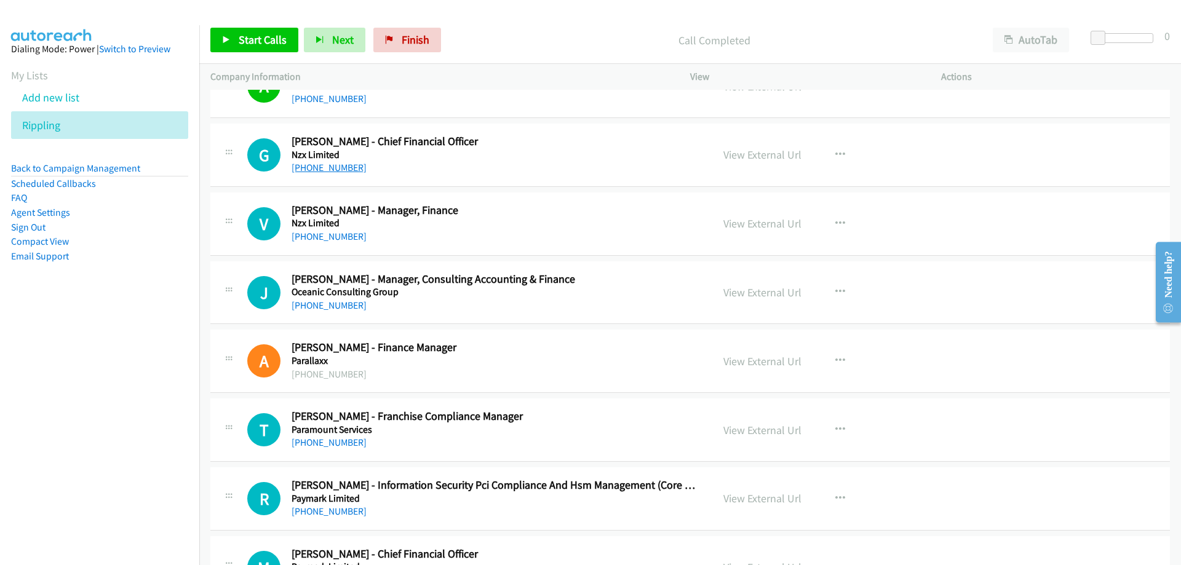
click at [317, 171] on link "+64 29 494 2223" at bounding box center [329, 168] width 75 height 12
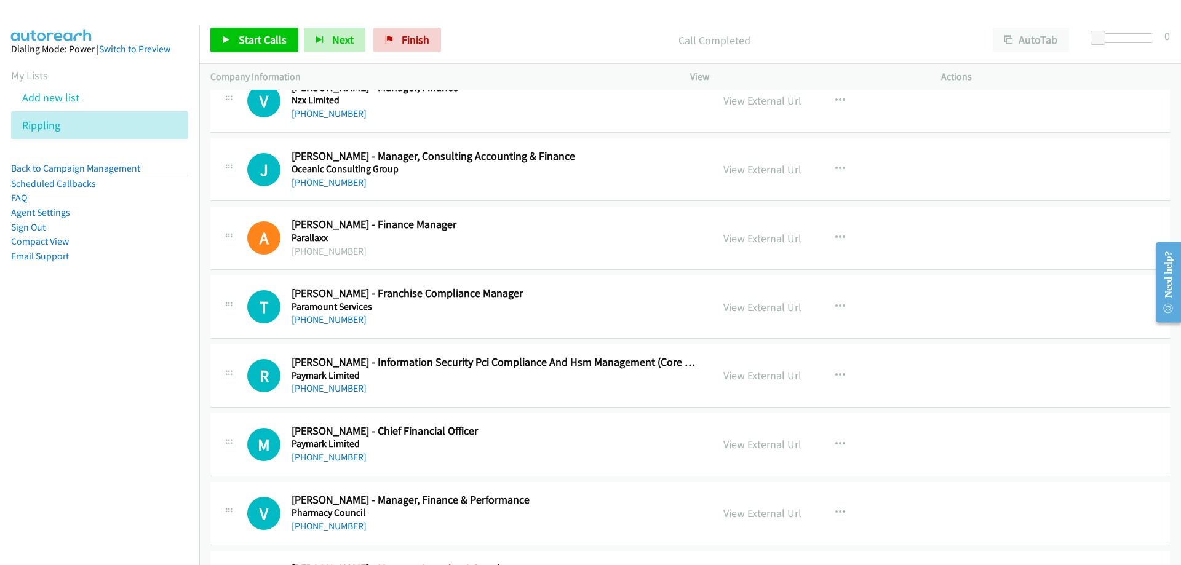
scroll to position [5107, 0]
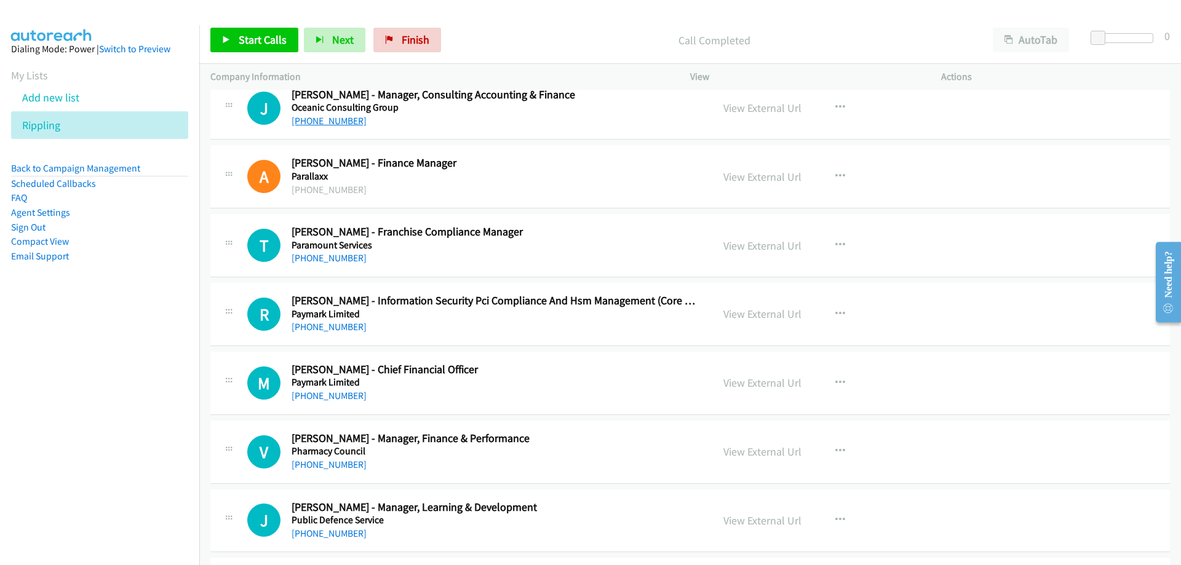
click at [331, 116] on link "+64 21 417 741" at bounding box center [329, 121] width 75 height 12
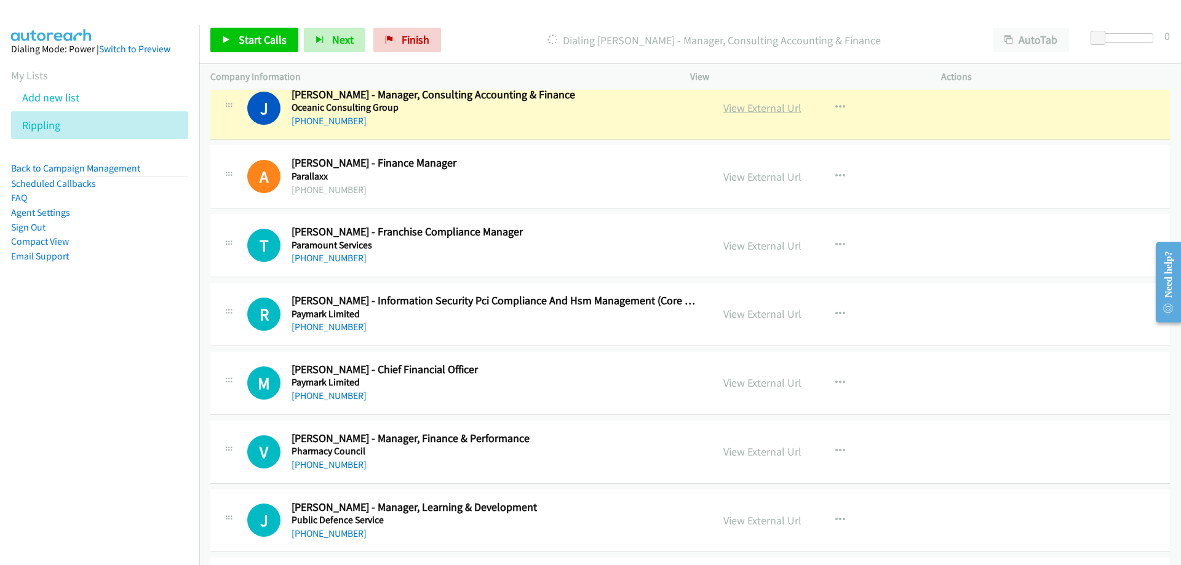
click at [736, 109] on link "View External Url" at bounding box center [763, 108] width 78 height 14
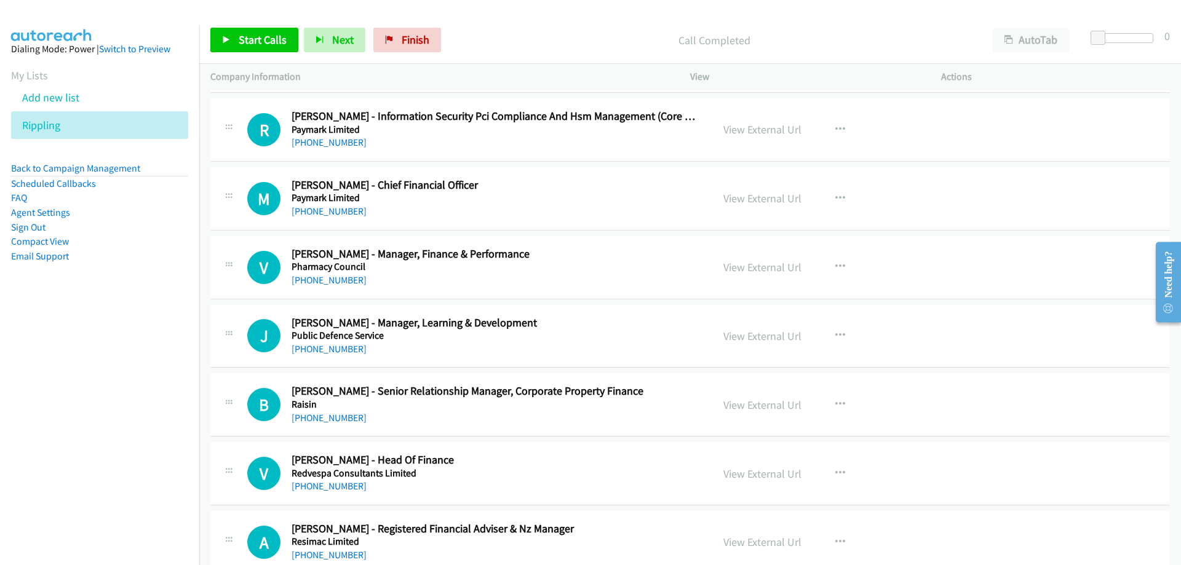
scroll to position [5353, 0]
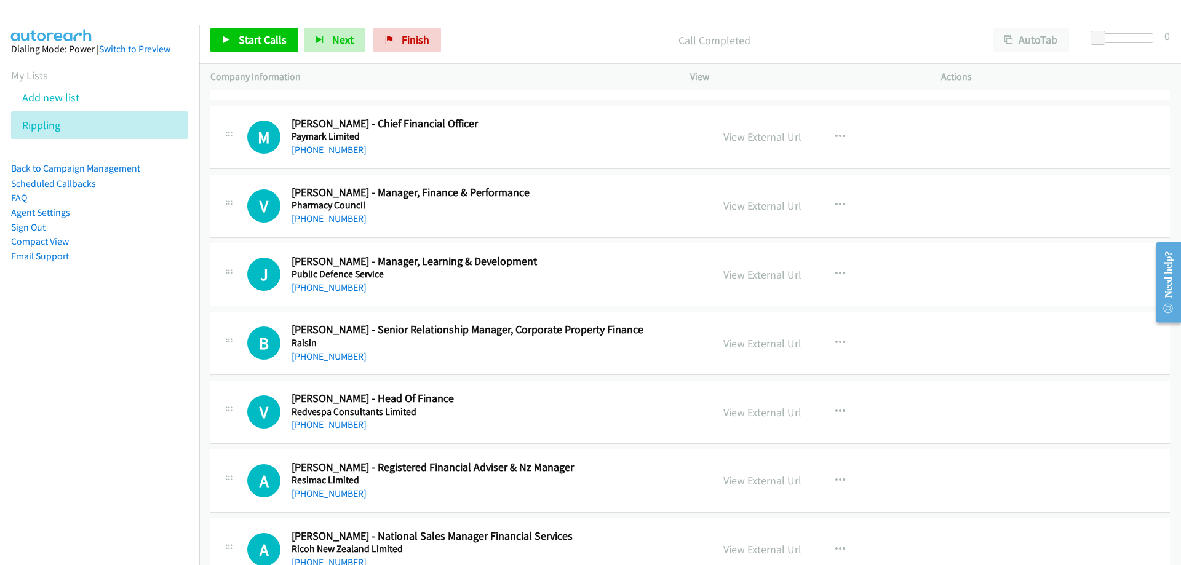
click at [306, 150] on link "+64 9 368 2765" at bounding box center [329, 150] width 75 height 12
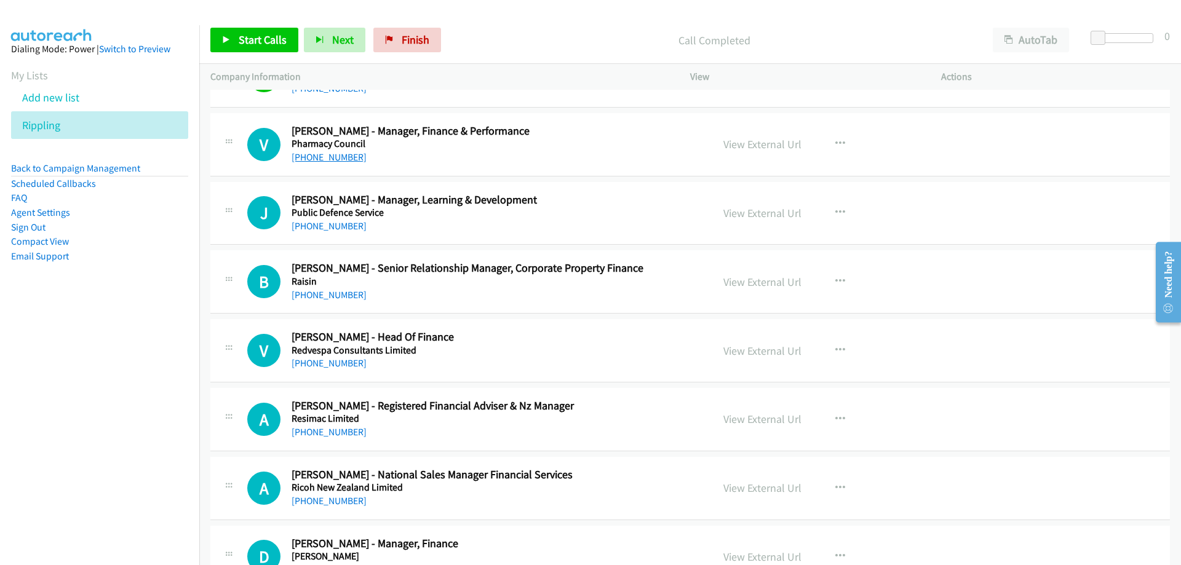
click at [346, 161] on link "+64 21 184 1220" at bounding box center [329, 157] width 75 height 12
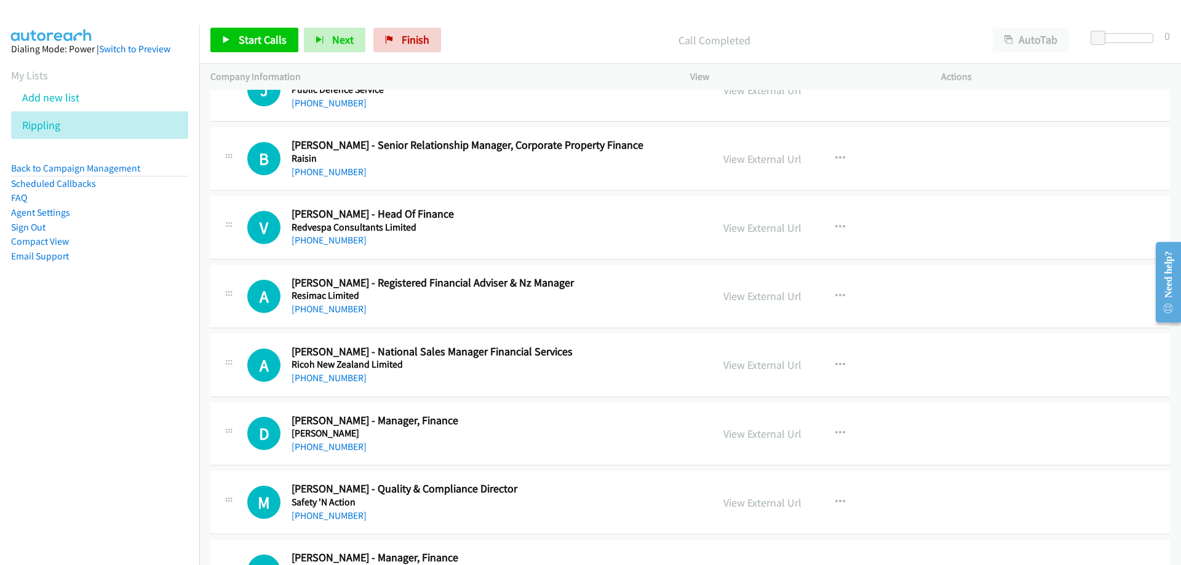
scroll to position [5599, 0]
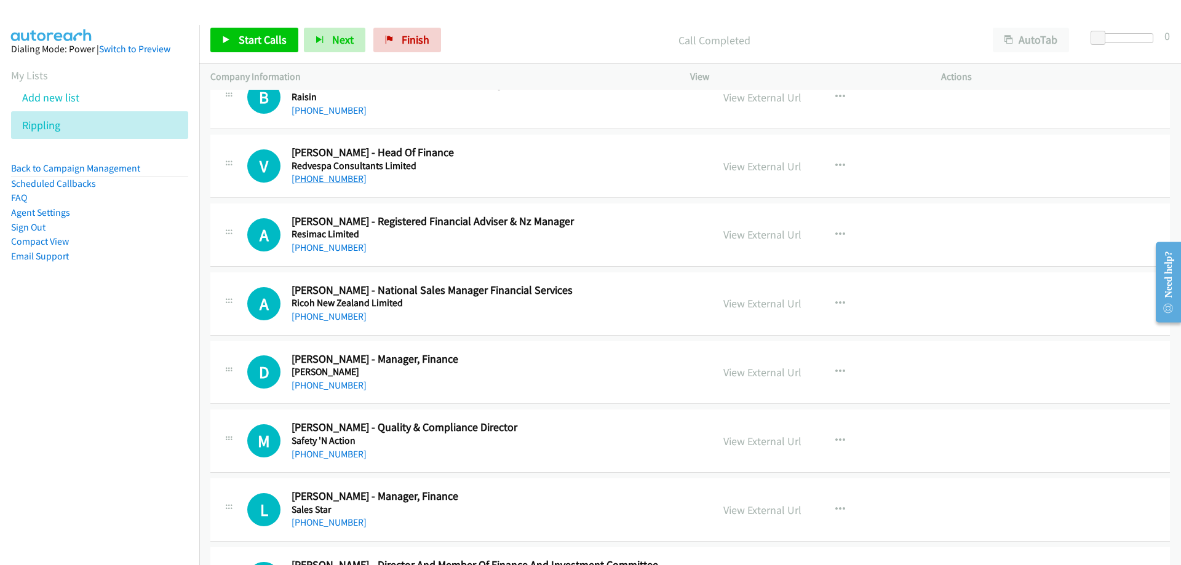
click at [325, 172] on div "+64 4 473 6515" at bounding box center [494, 179] width 405 height 15
click at [327, 175] on link "+64 4 473 6515" at bounding box center [329, 179] width 75 height 12
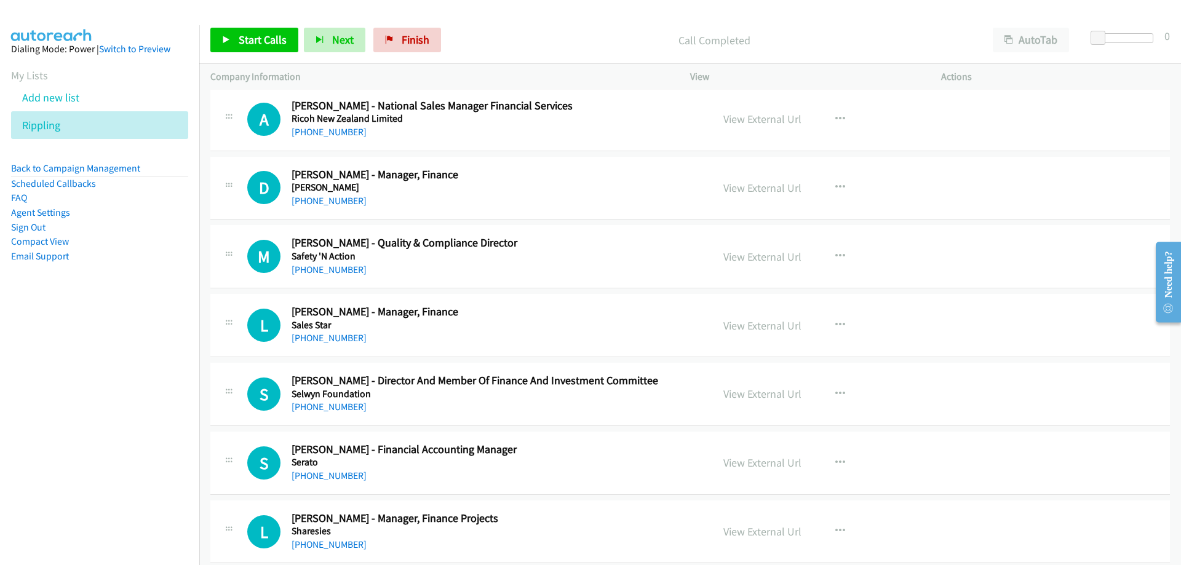
scroll to position [5845, 0]
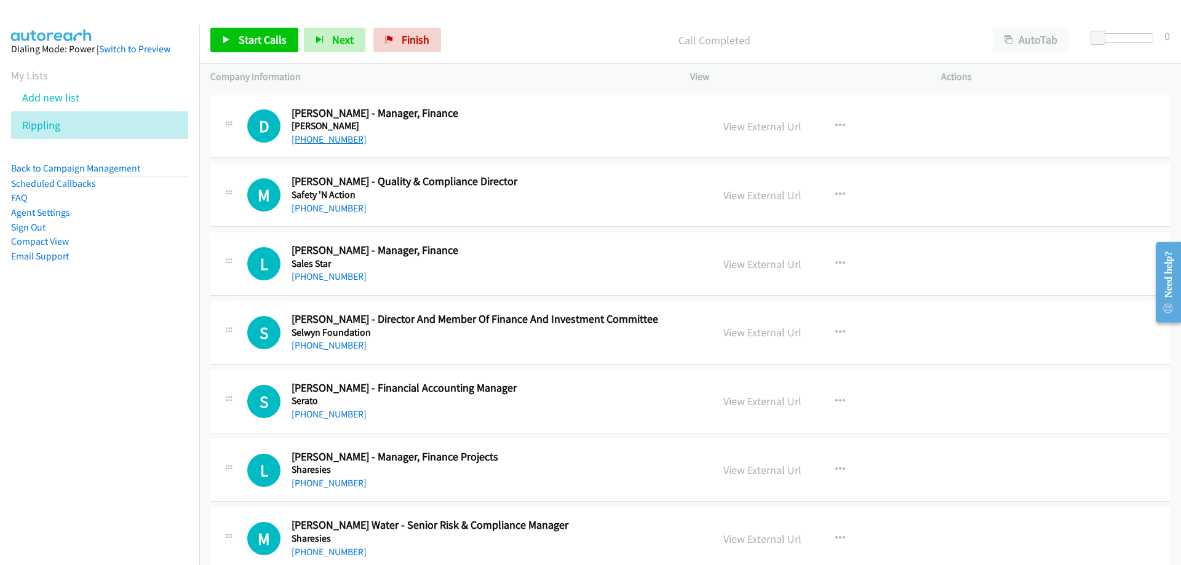
click at [334, 138] on link "+64 9 358 4644" at bounding box center [329, 140] width 75 height 12
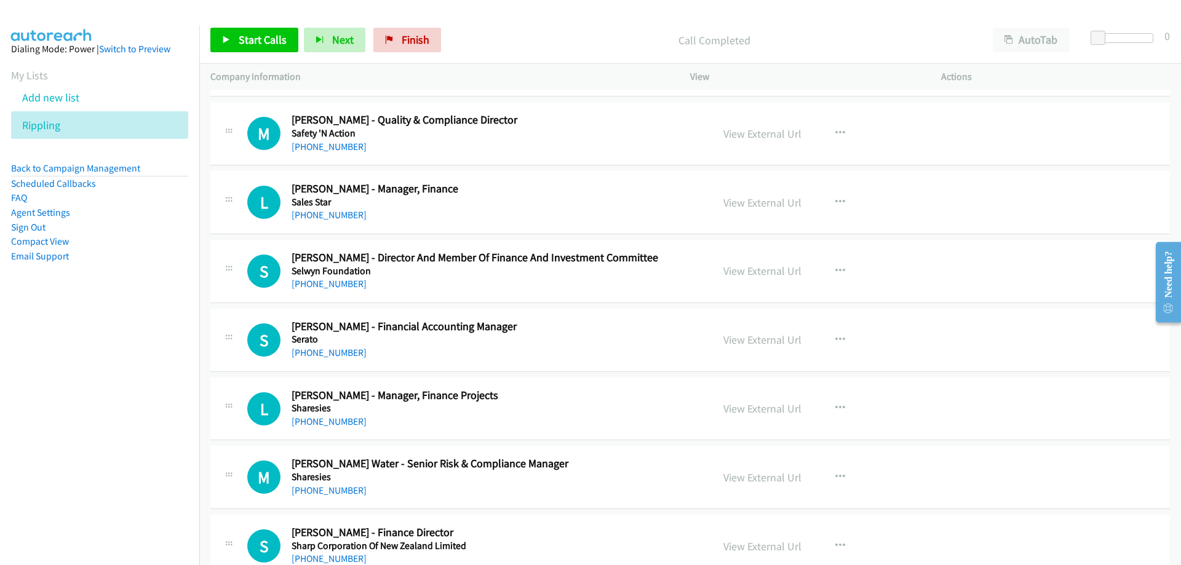
scroll to position [5968, 0]
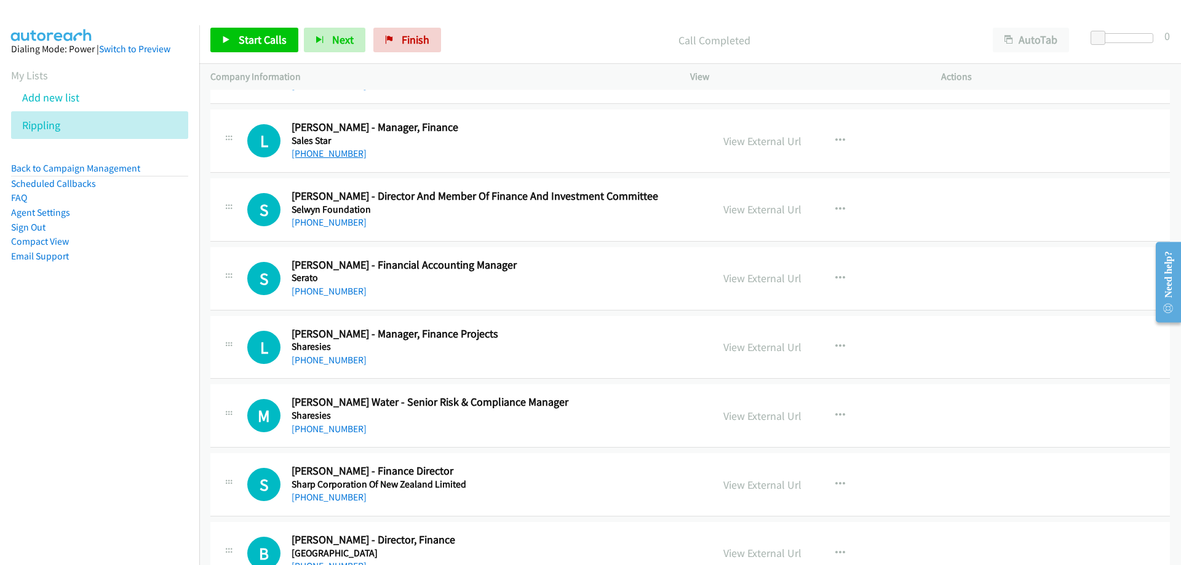
click at [345, 159] on link "+64 21 266 0126" at bounding box center [329, 154] width 75 height 12
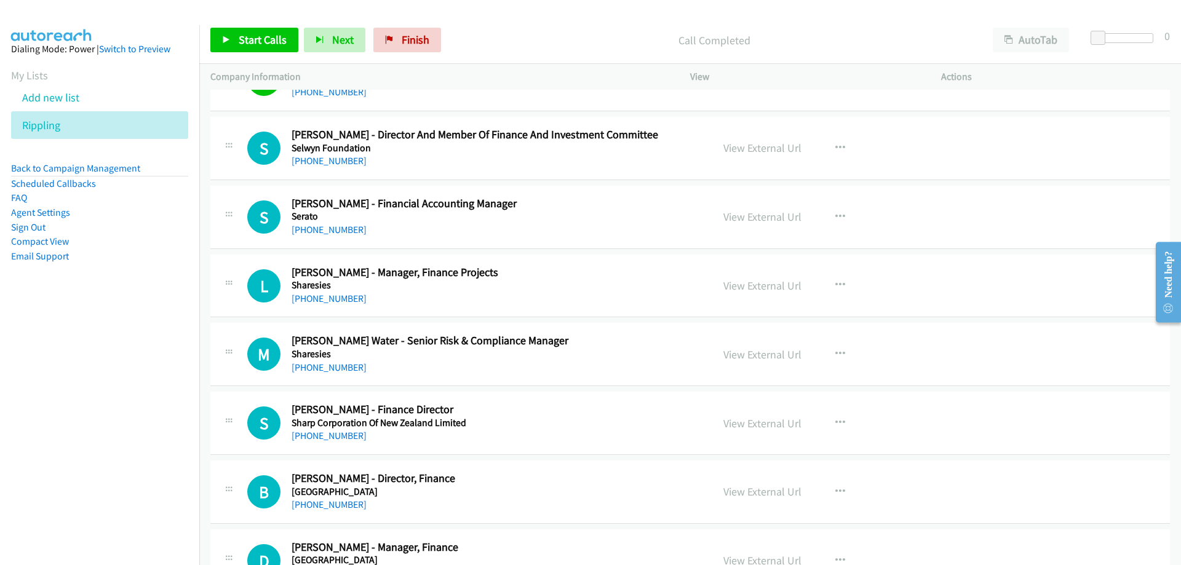
scroll to position [6091, 0]
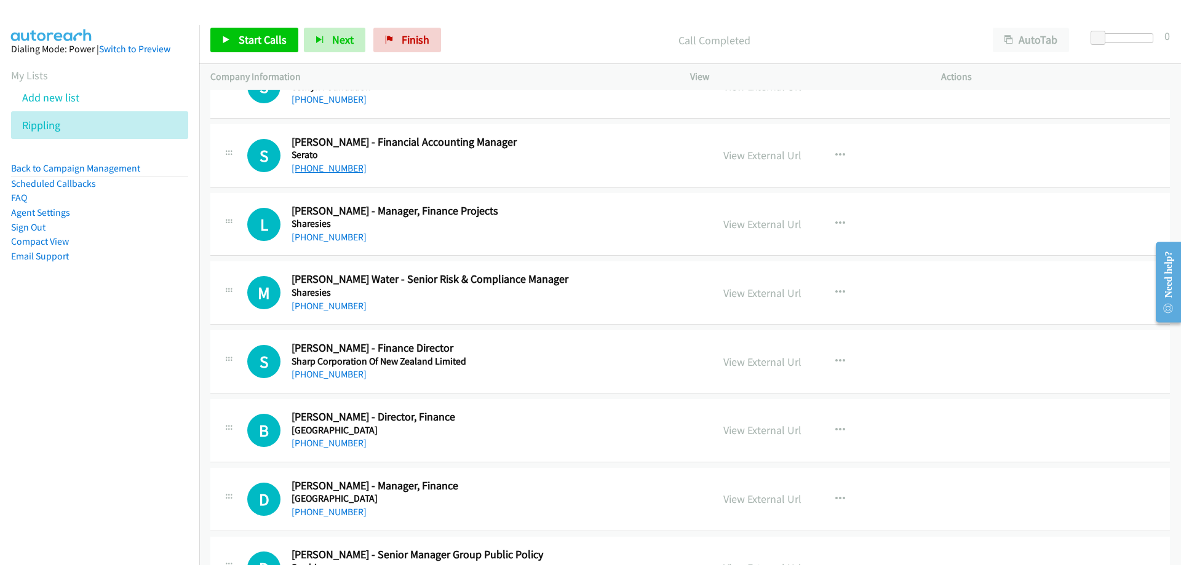
click at [340, 172] on link "+64 9 379 4944" at bounding box center [329, 168] width 75 height 12
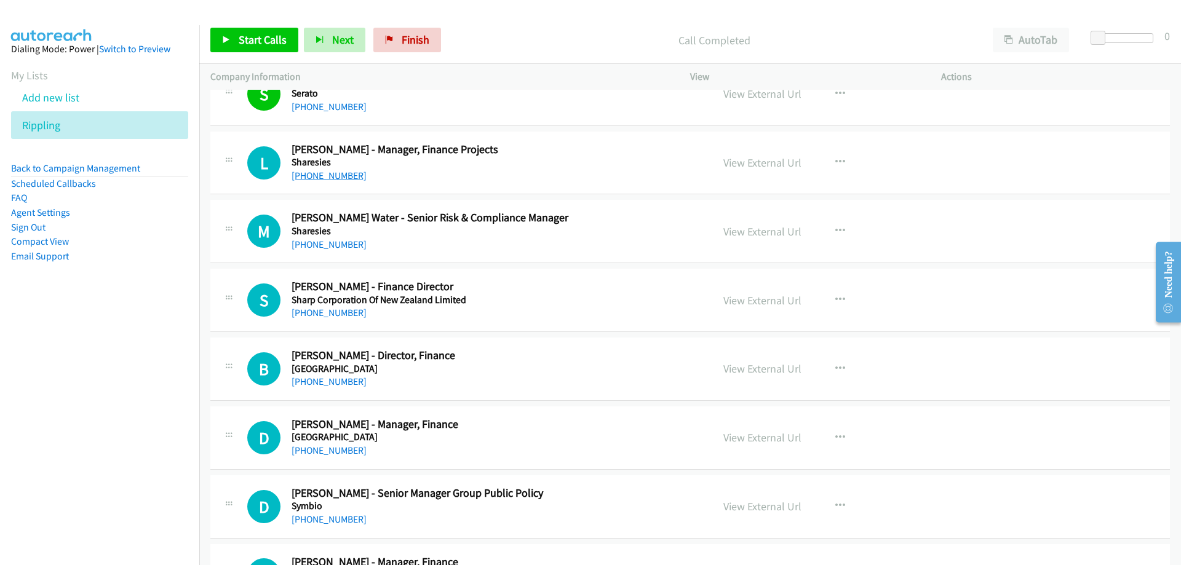
click at [344, 180] on link "+64 27 696 2020" at bounding box center [329, 176] width 75 height 12
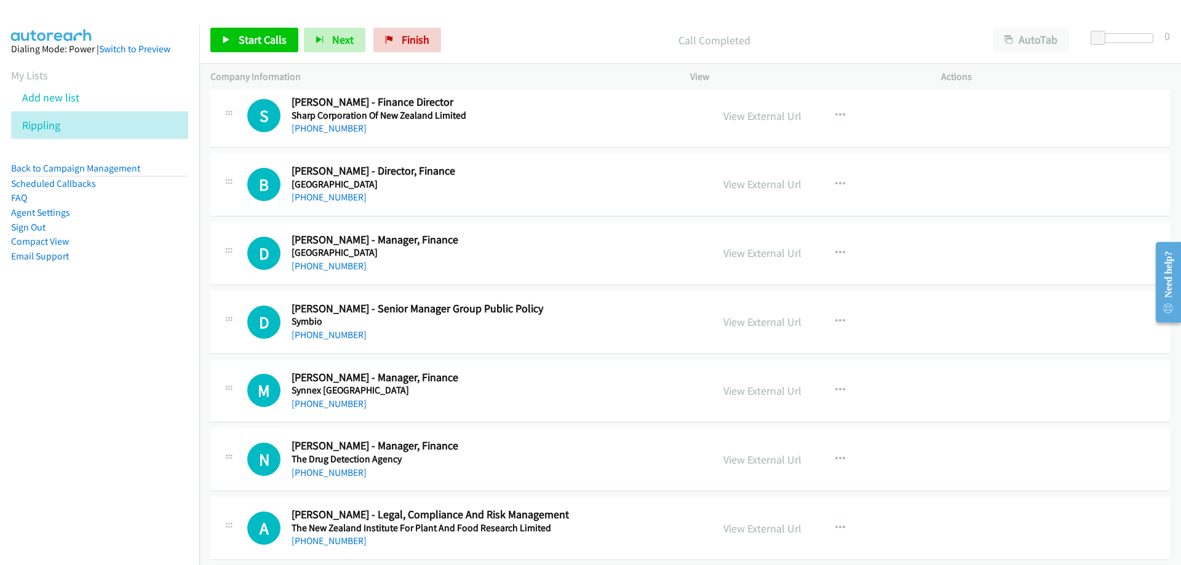
scroll to position [6399, 0]
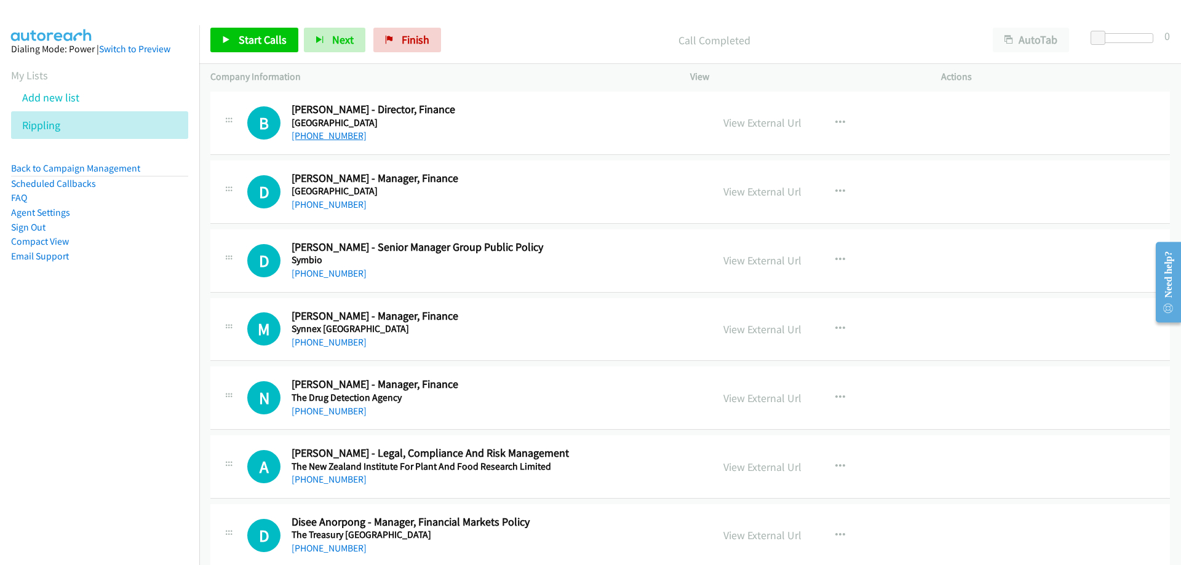
click at [341, 140] on link "+64 21 855 948" at bounding box center [329, 136] width 75 height 12
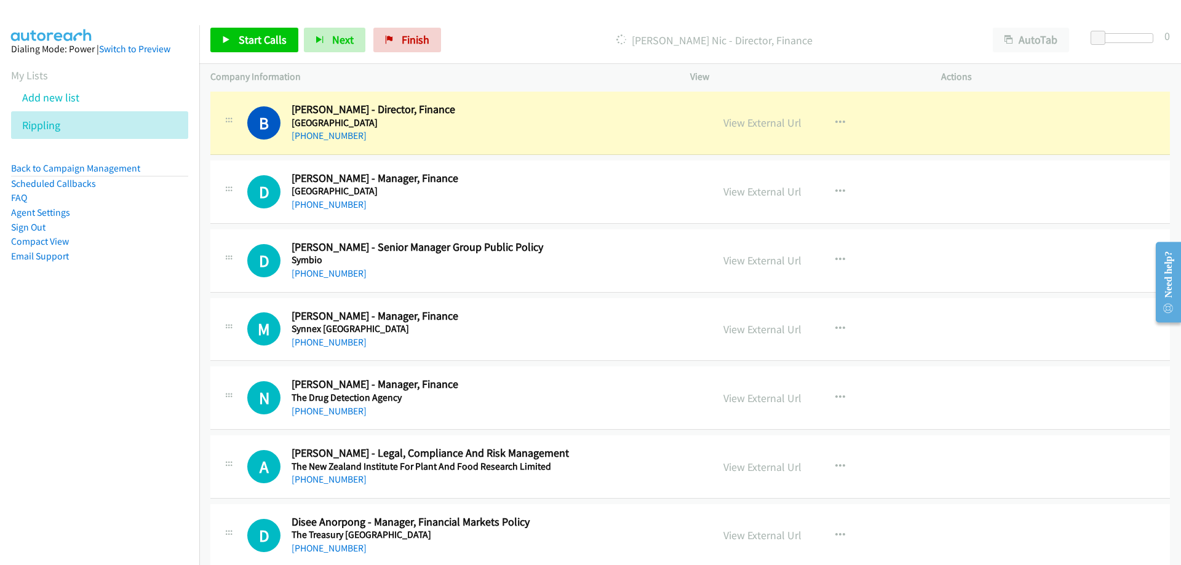
scroll to position [6460, 0]
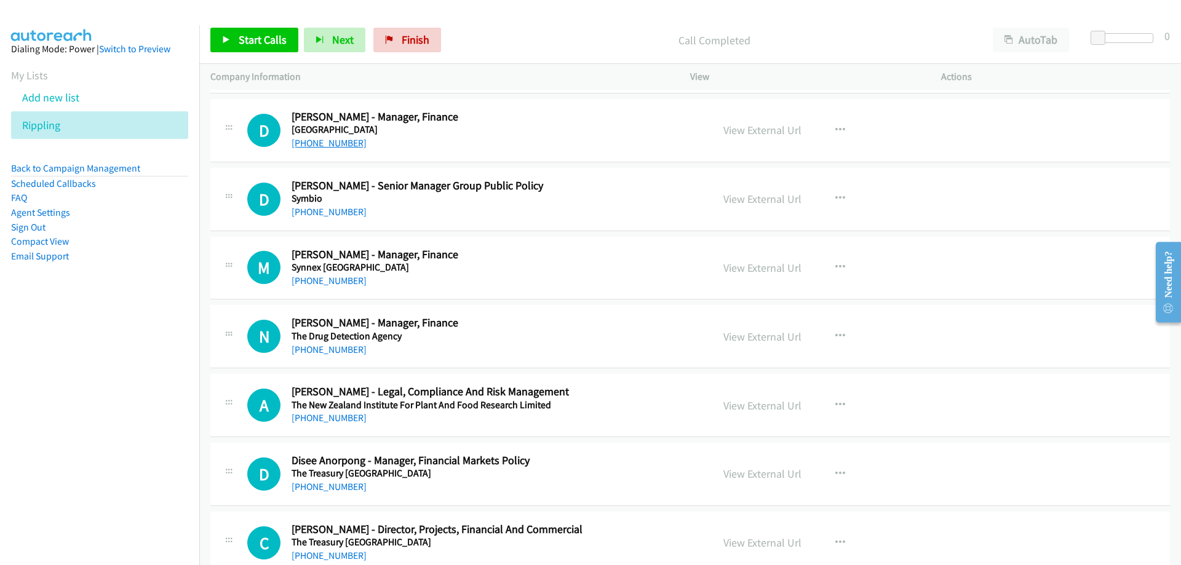
click at [329, 143] on link "+64 27 688 4944" at bounding box center [329, 143] width 75 height 12
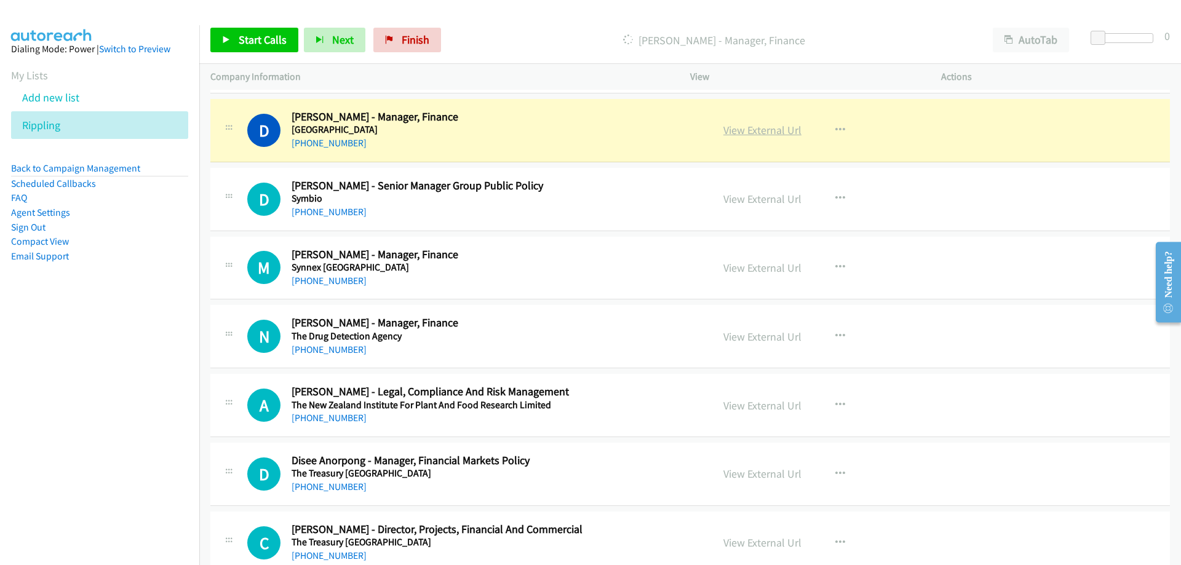
click at [747, 124] on link "View External Url" at bounding box center [763, 130] width 78 height 14
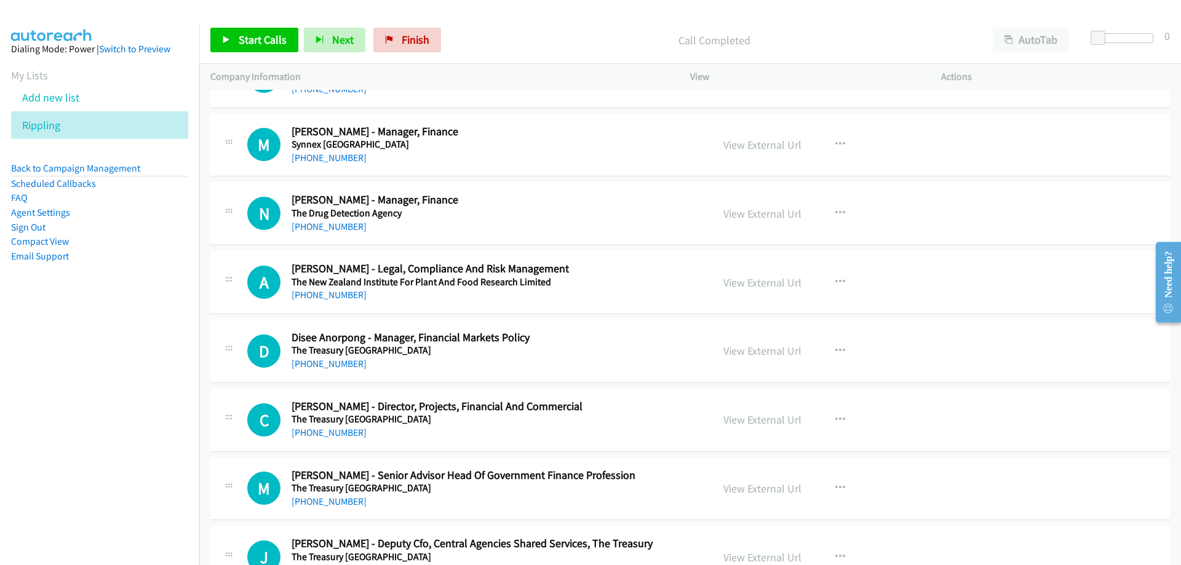
scroll to position [6645, 0]
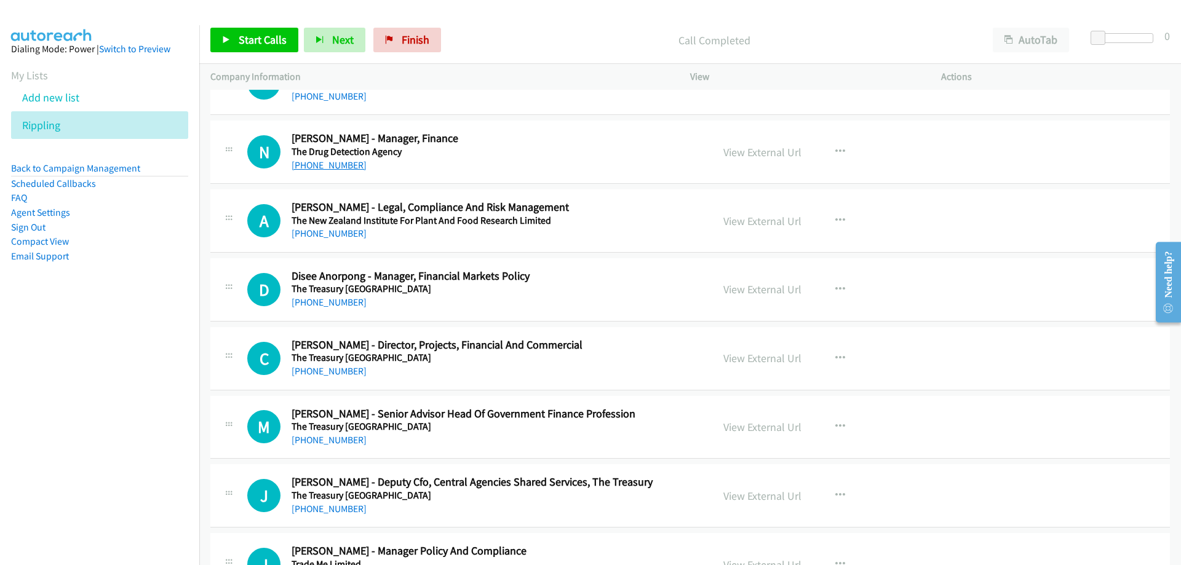
click at [314, 162] on link "+64 3 354 5352" at bounding box center [329, 165] width 75 height 12
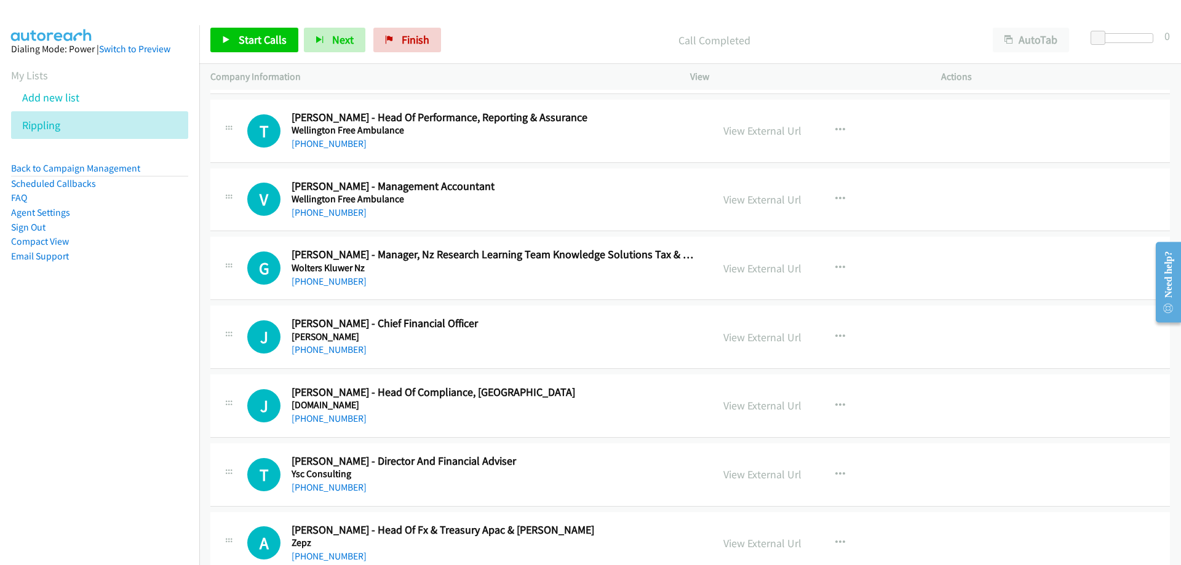
scroll to position [7658, 0]
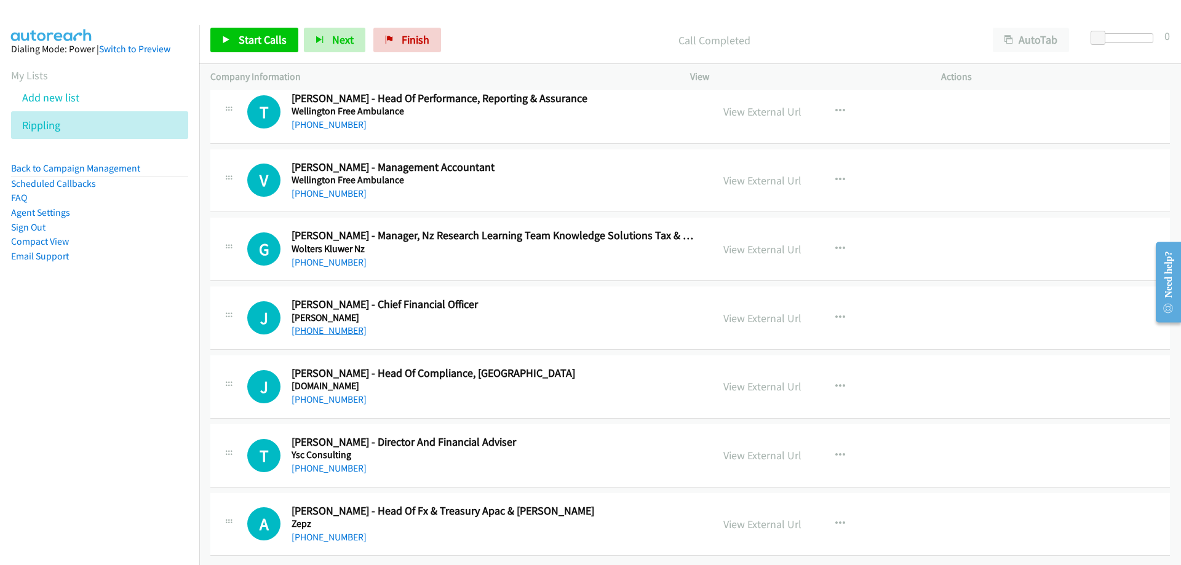
click at [332, 325] on link "+64 9 972 3890" at bounding box center [329, 331] width 75 height 12
click at [67, 125] on icon at bounding box center [67, 126] width 9 height 9
